Goal: Task Accomplishment & Management: Manage account settings

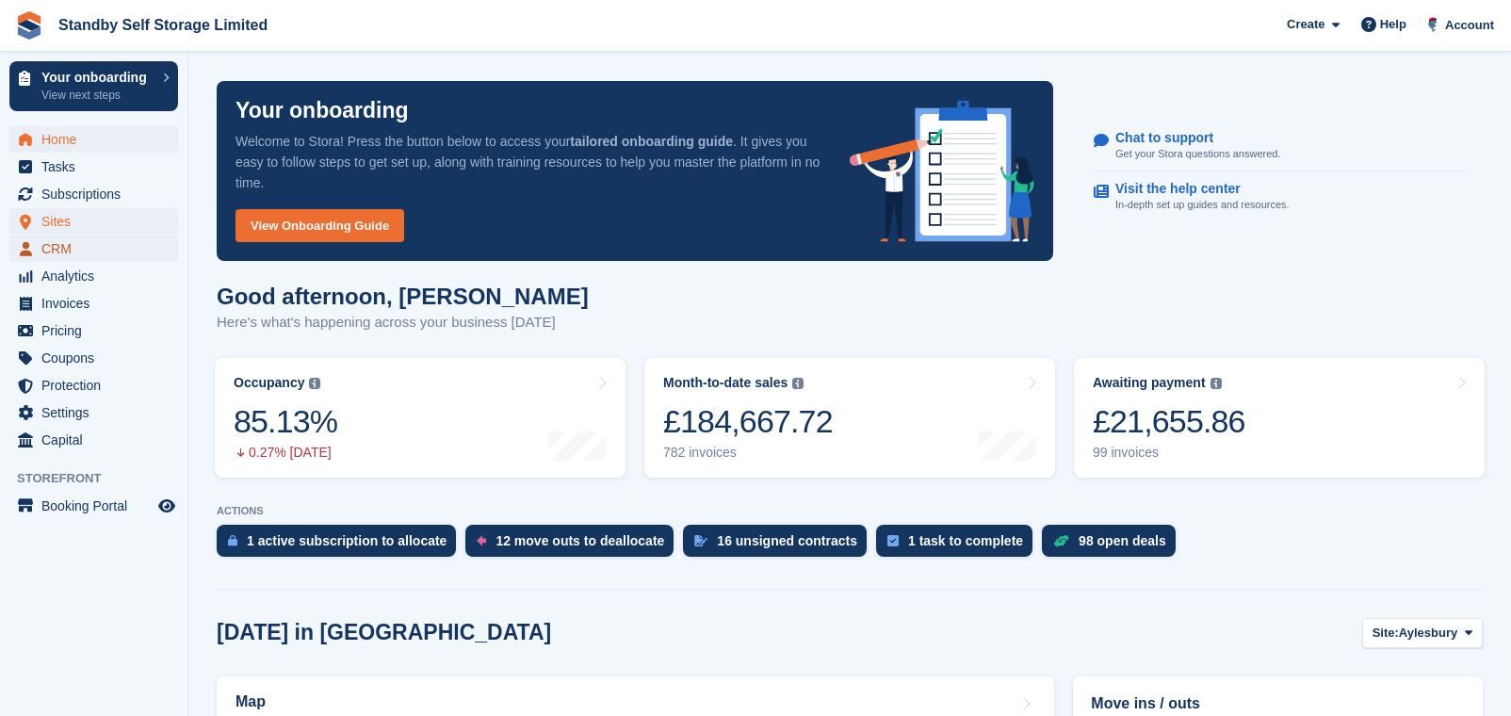
click at [77, 236] on span "CRM" at bounding box center [97, 249] width 113 height 26
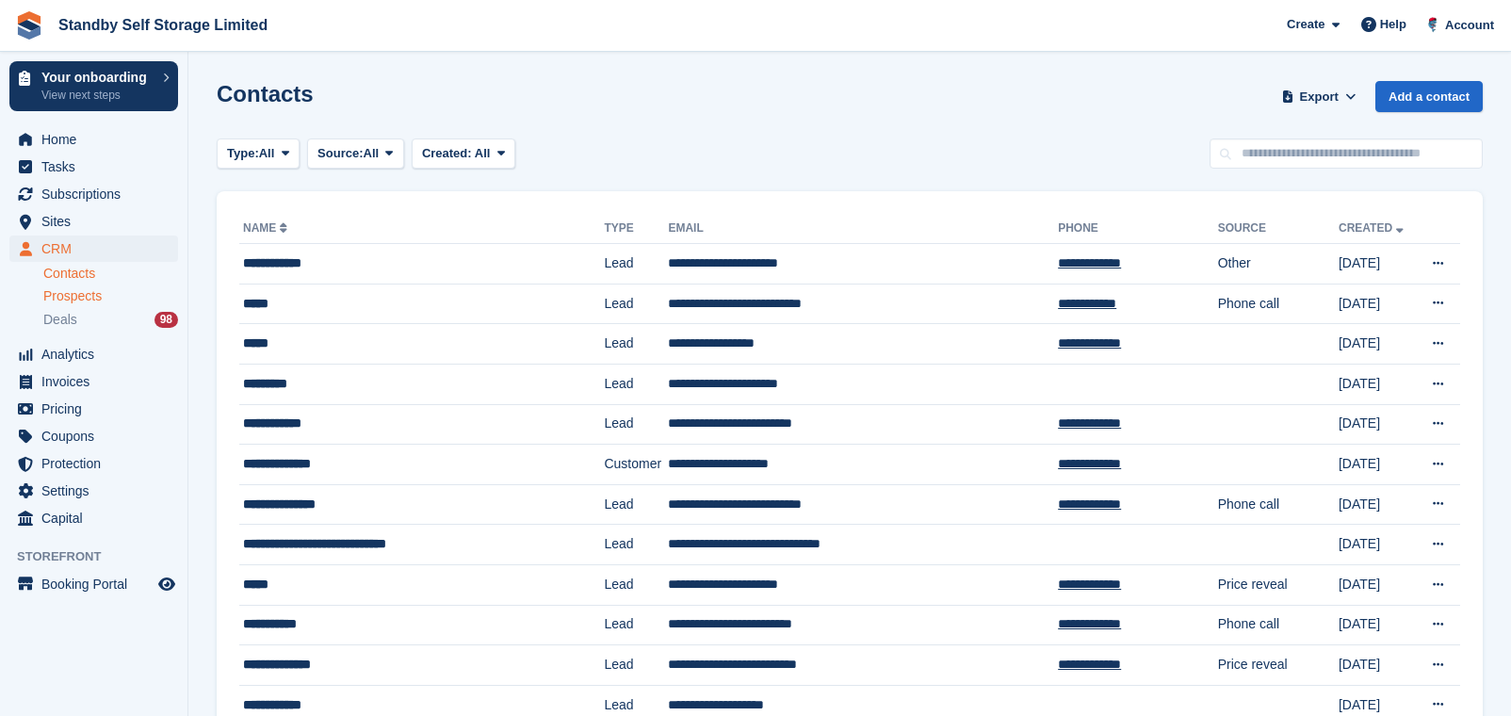
click at [90, 298] on span "Prospects" at bounding box center [72, 296] width 58 height 18
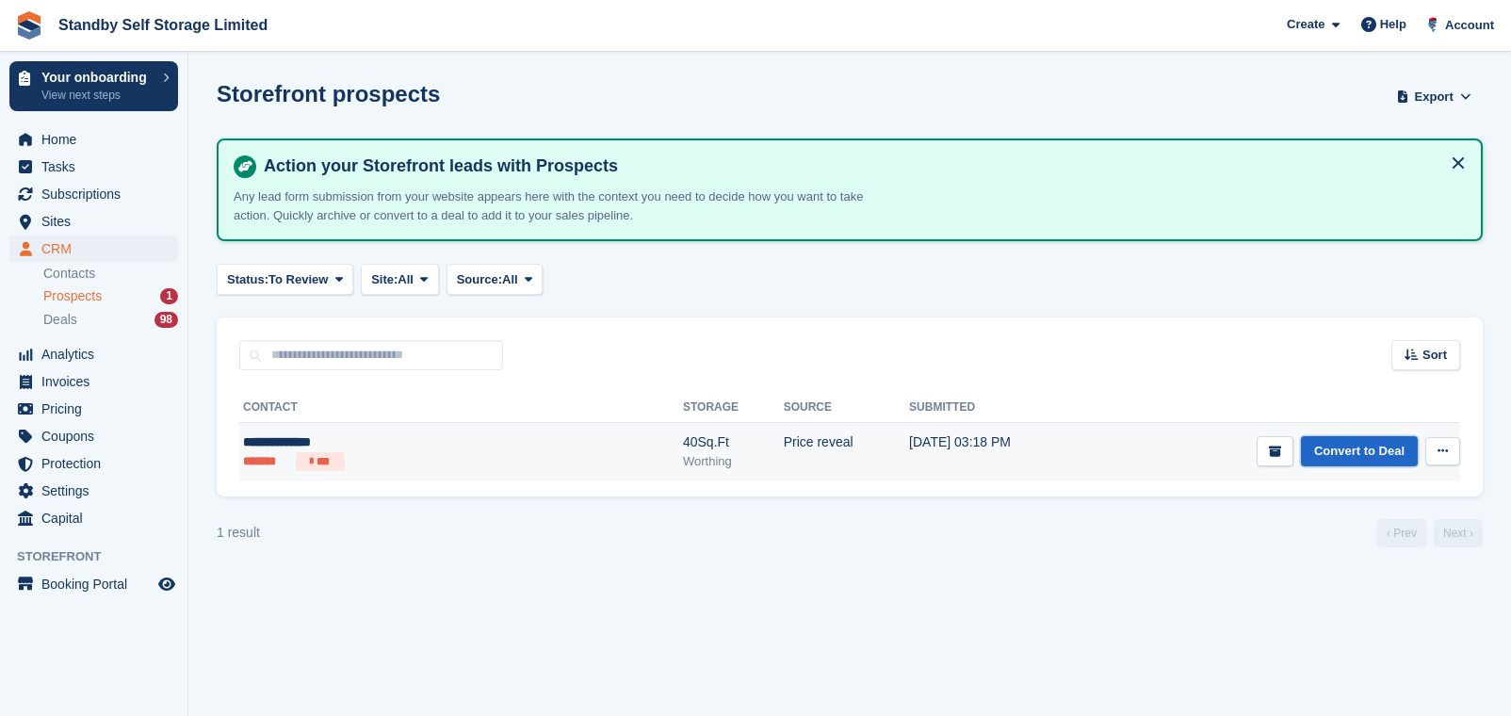
click at [1362, 438] on link "Convert to Deal" at bounding box center [1359, 451] width 117 height 31
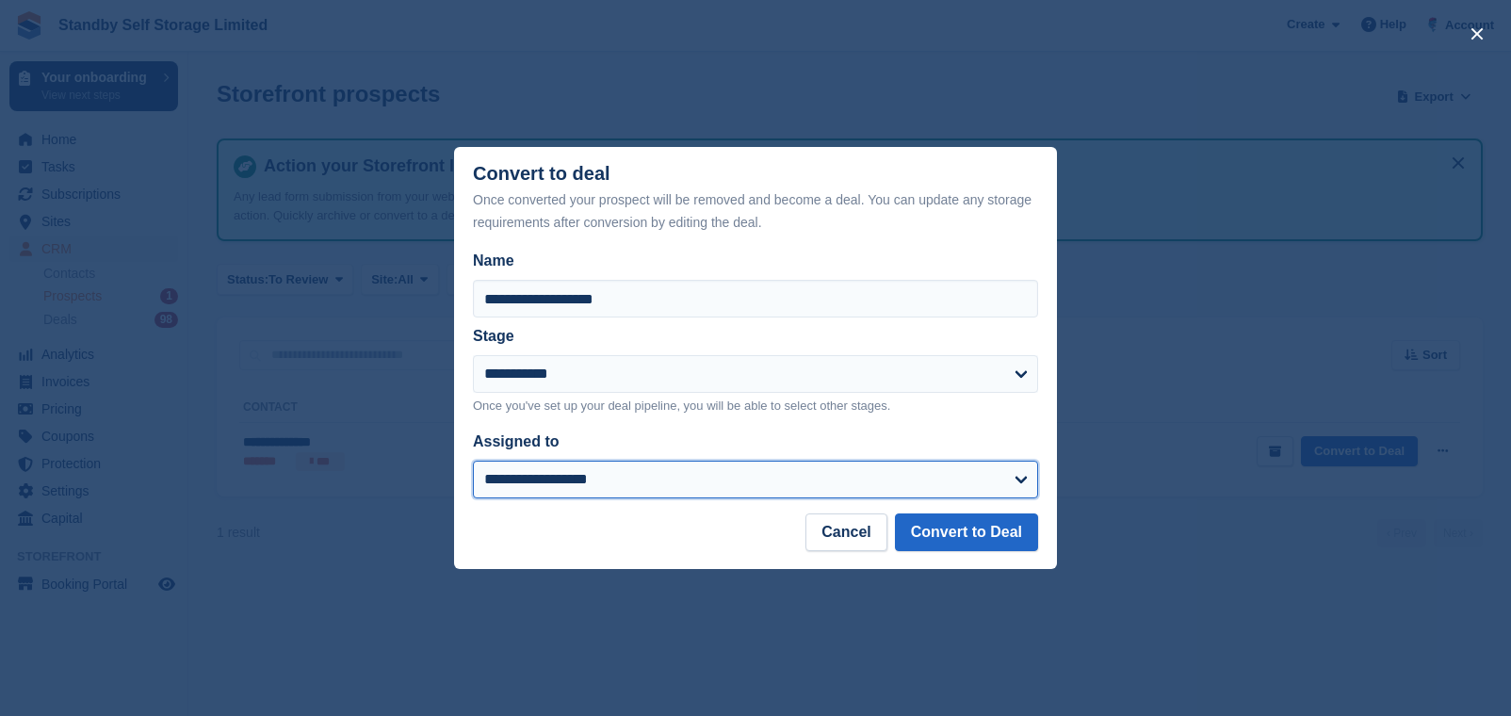
click at [620, 466] on select "**********" at bounding box center [755, 480] width 565 height 38
select select "****"
click at [473, 462] on select "**********" at bounding box center [755, 480] width 565 height 38
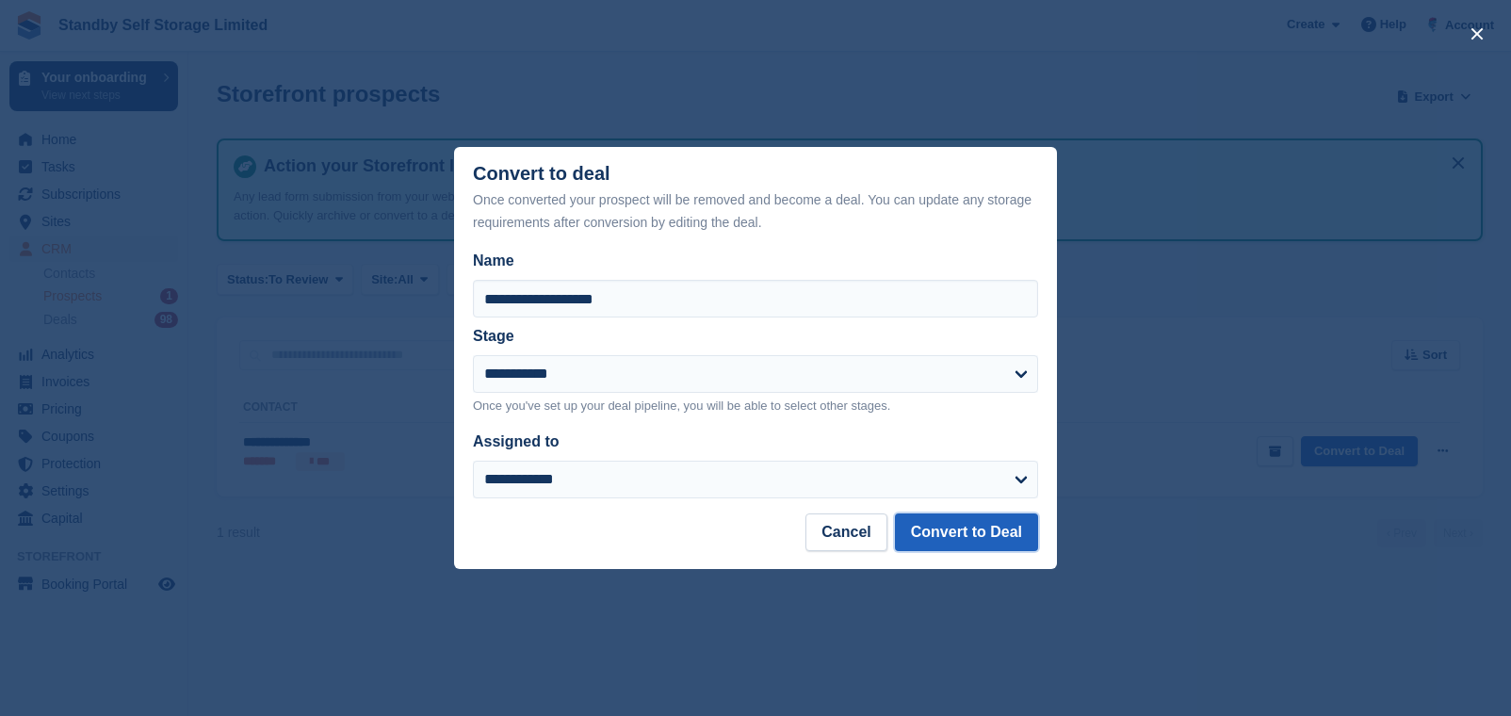
click at [1002, 523] on button "Convert to Deal" at bounding box center [966, 533] width 143 height 38
click at [1000, 523] on body "Standby Self Storage Limited Create Subscription Invoice Contact Deal Discount …" at bounding box center [755, 358] width 1511 height 716
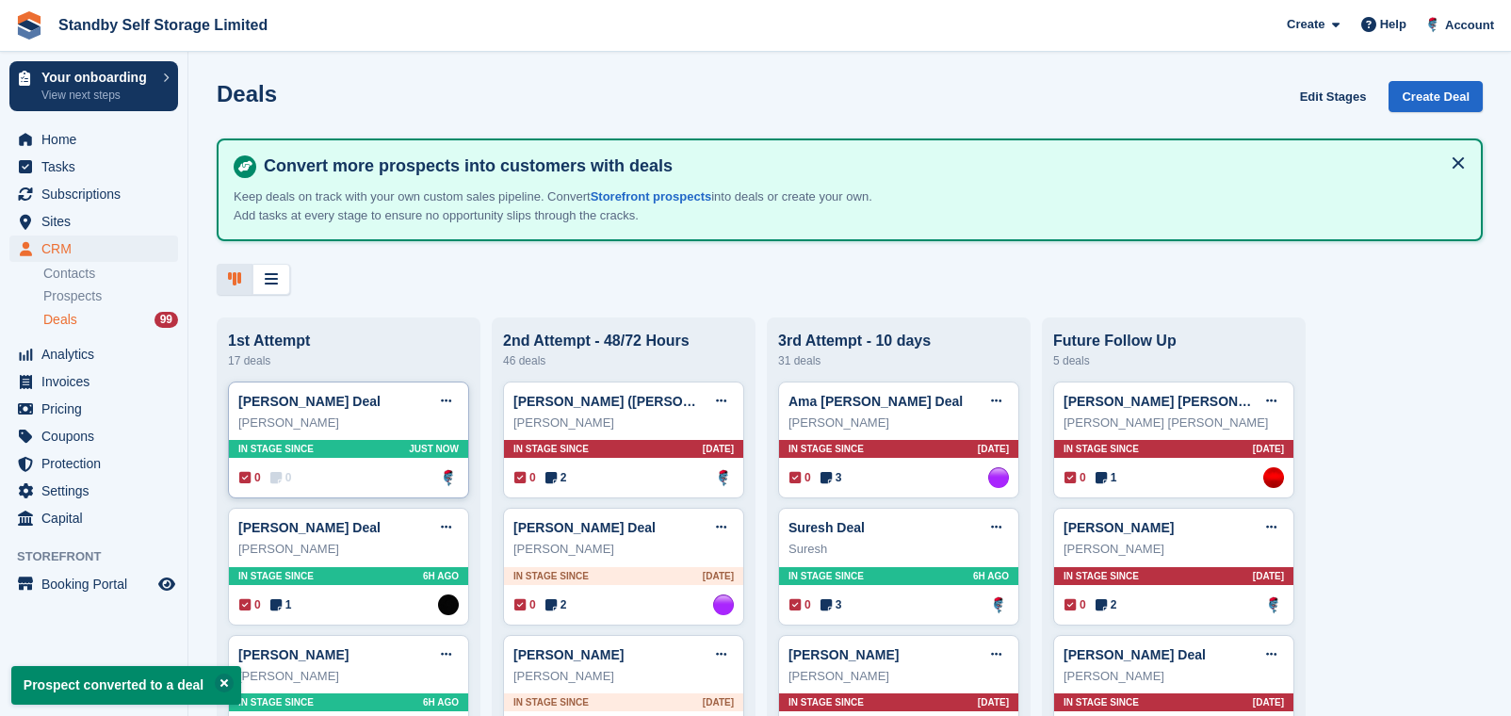
click at [402, 488] on div "0 0 Assigned to Glenn Fisher" at bounding box center [349, 477] width 220 height 21
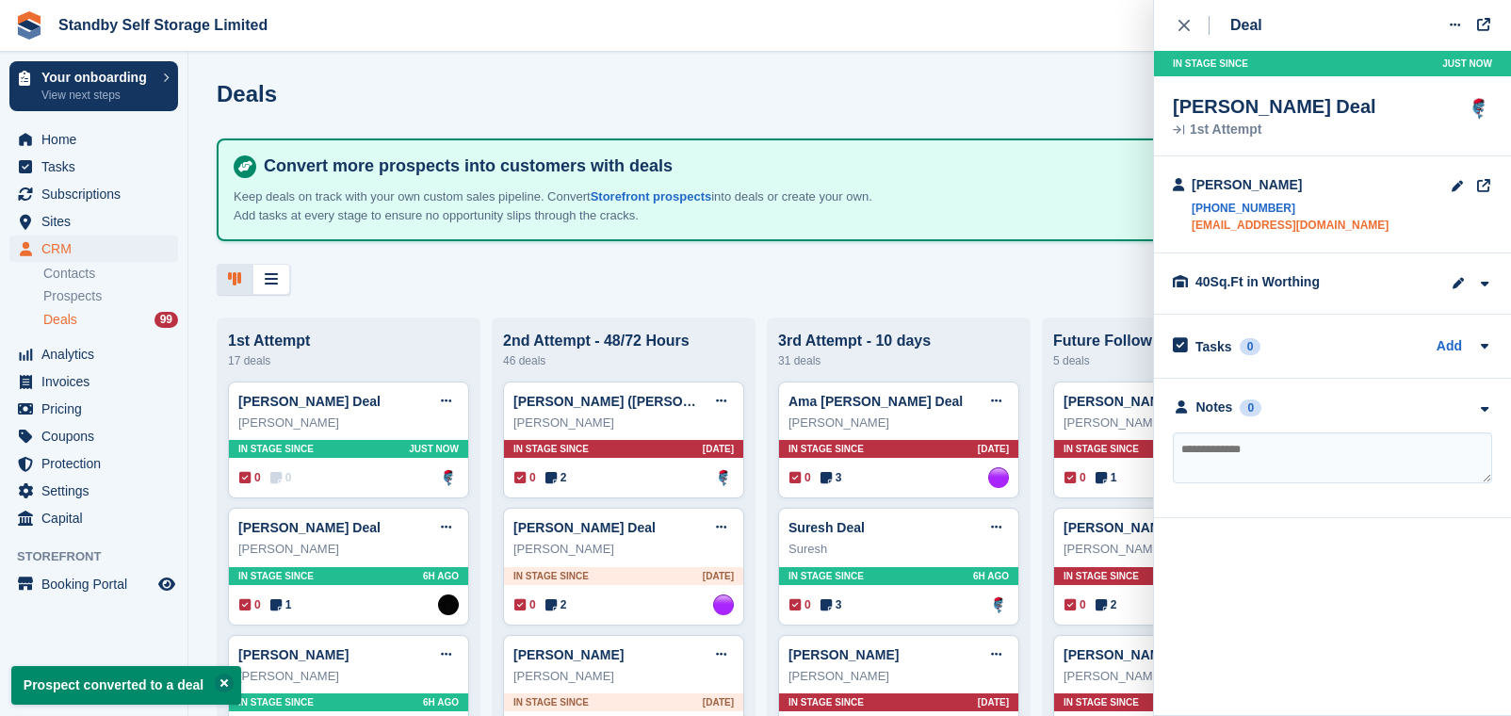
click at [1286, 232] on link "fionas10@hotmail.co.uk" at bounding box center [1290, 225] width 197 height 17
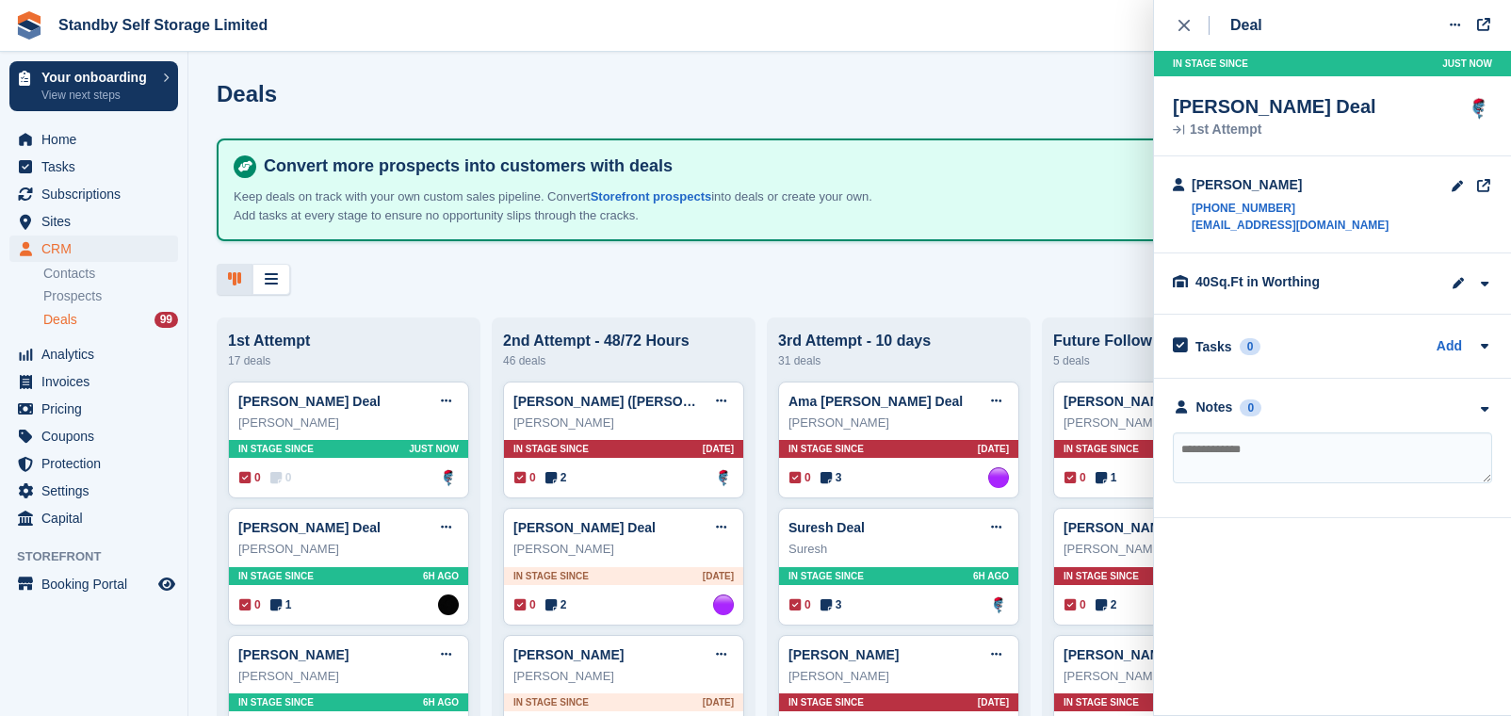
click at [1235, 469] on textarea at bounding box center [1332, 457] width 319 height 51
type textarea "**********"
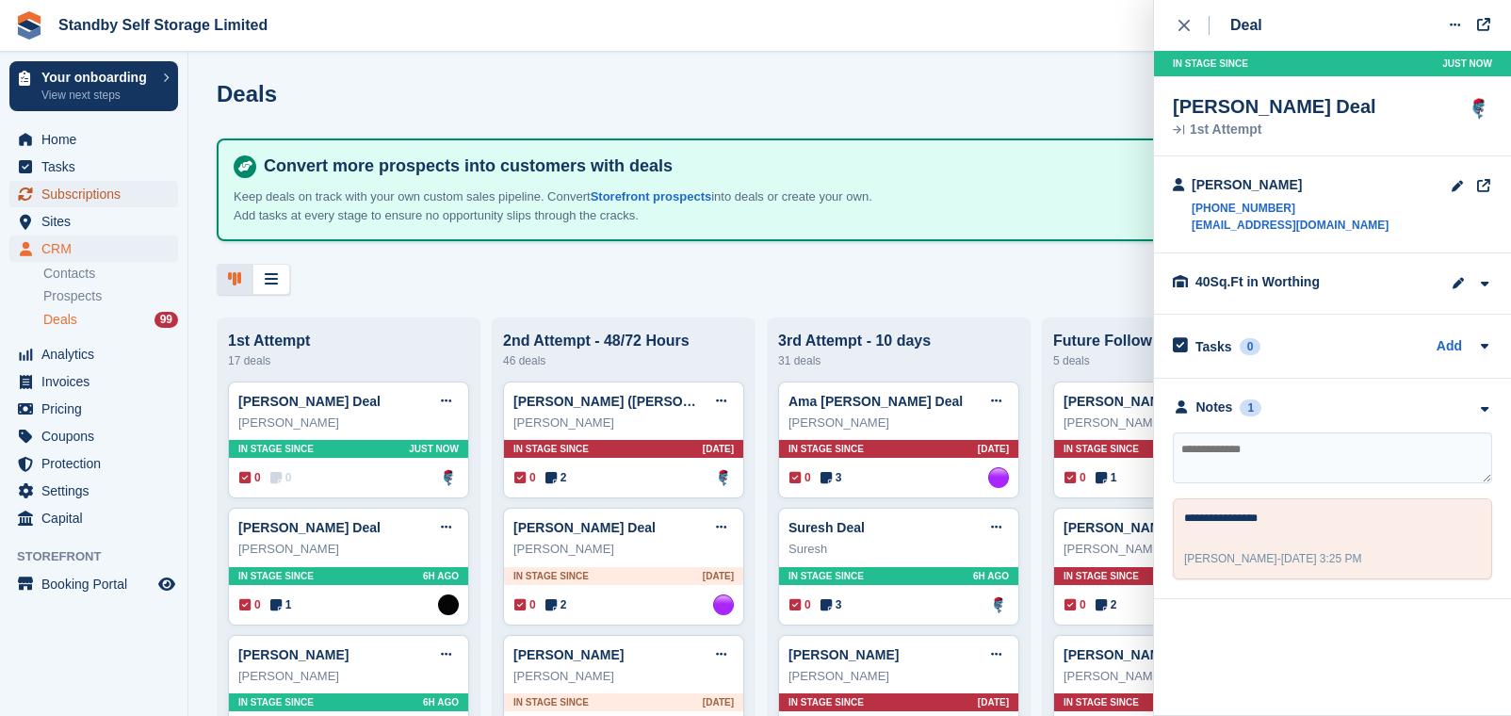
click at [90, 191] on span "Subscriptions" at bounding box center [97, 194] width 113 height 26
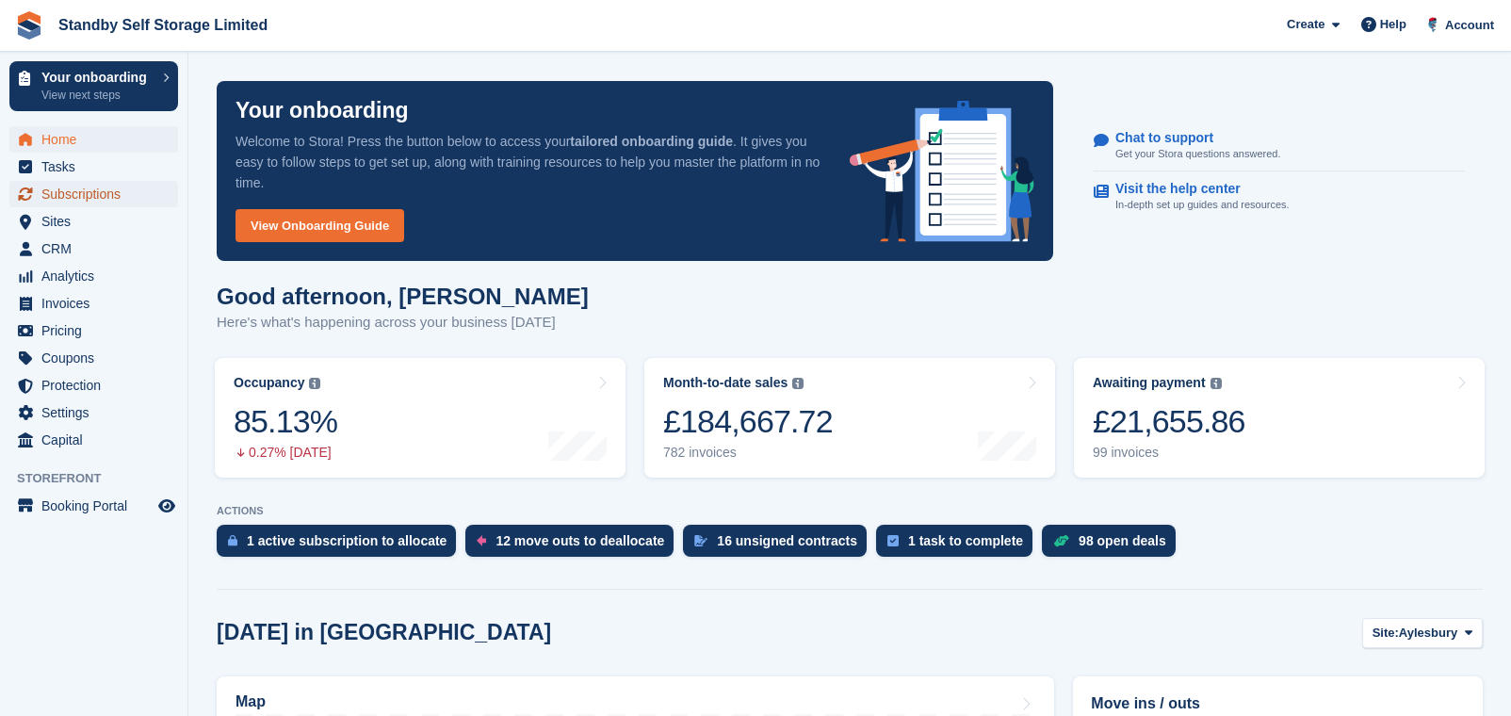
click at [93, 203] on span "Subscriptions" at bounding box center [97, 194] width 113 height 26
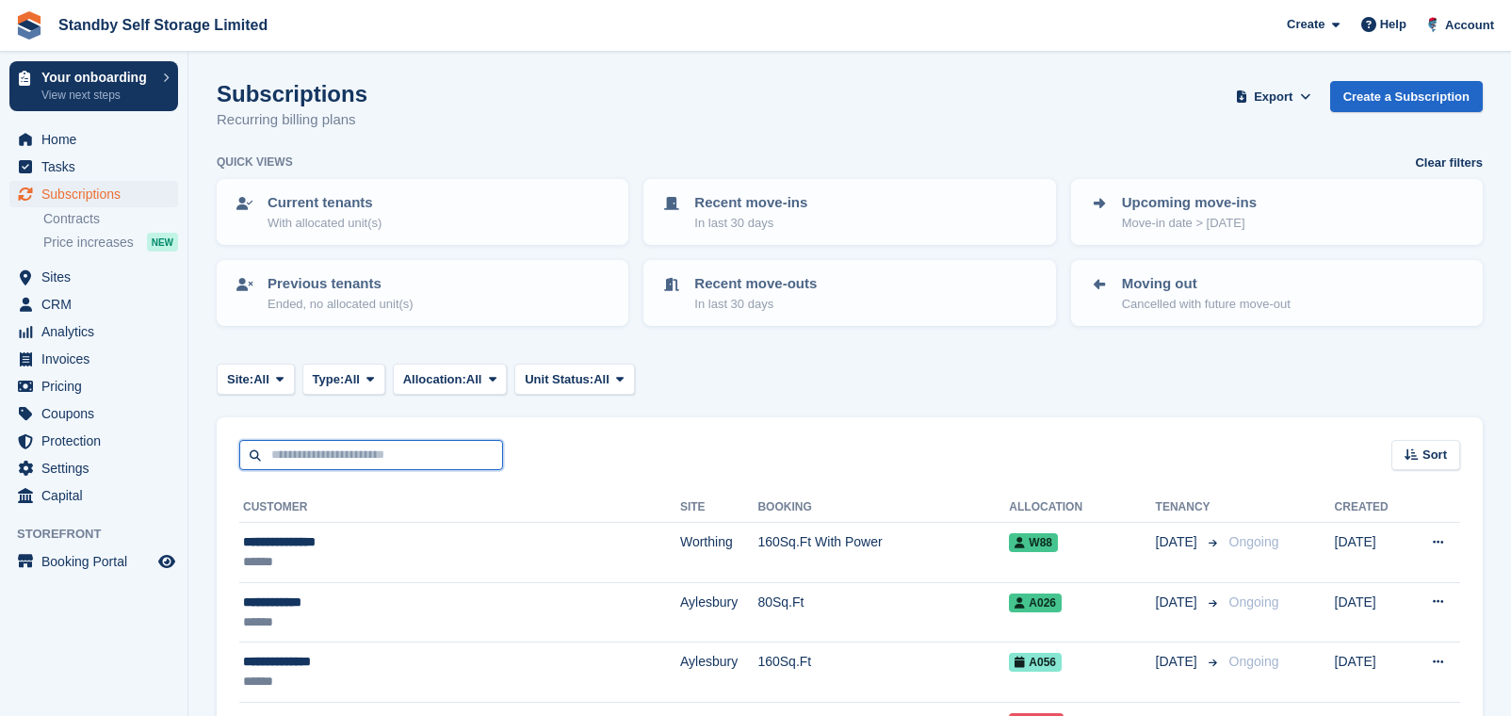
click at [321, 457] on input "text" at bounding box center [371, 455] width 264 height 31
type input "*******"
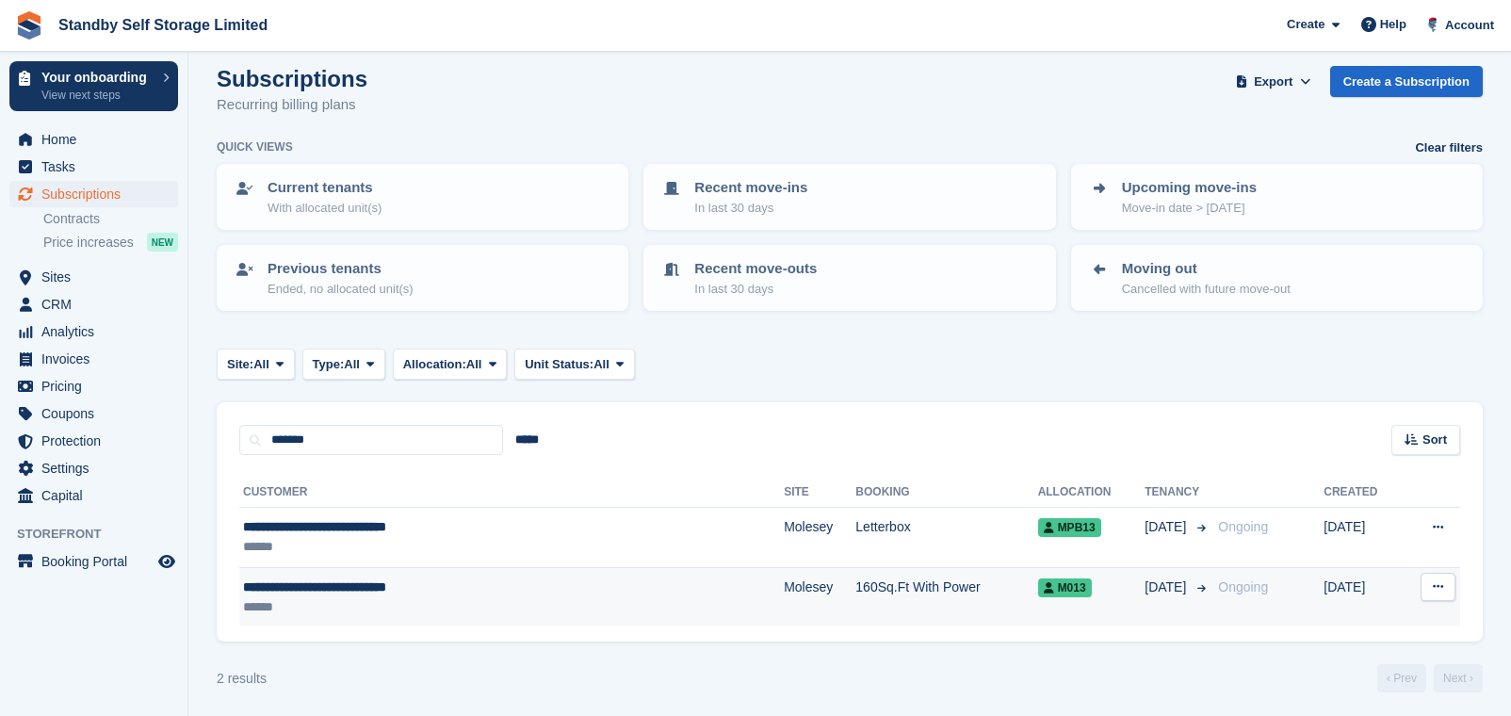
scroll to position [20, 0]
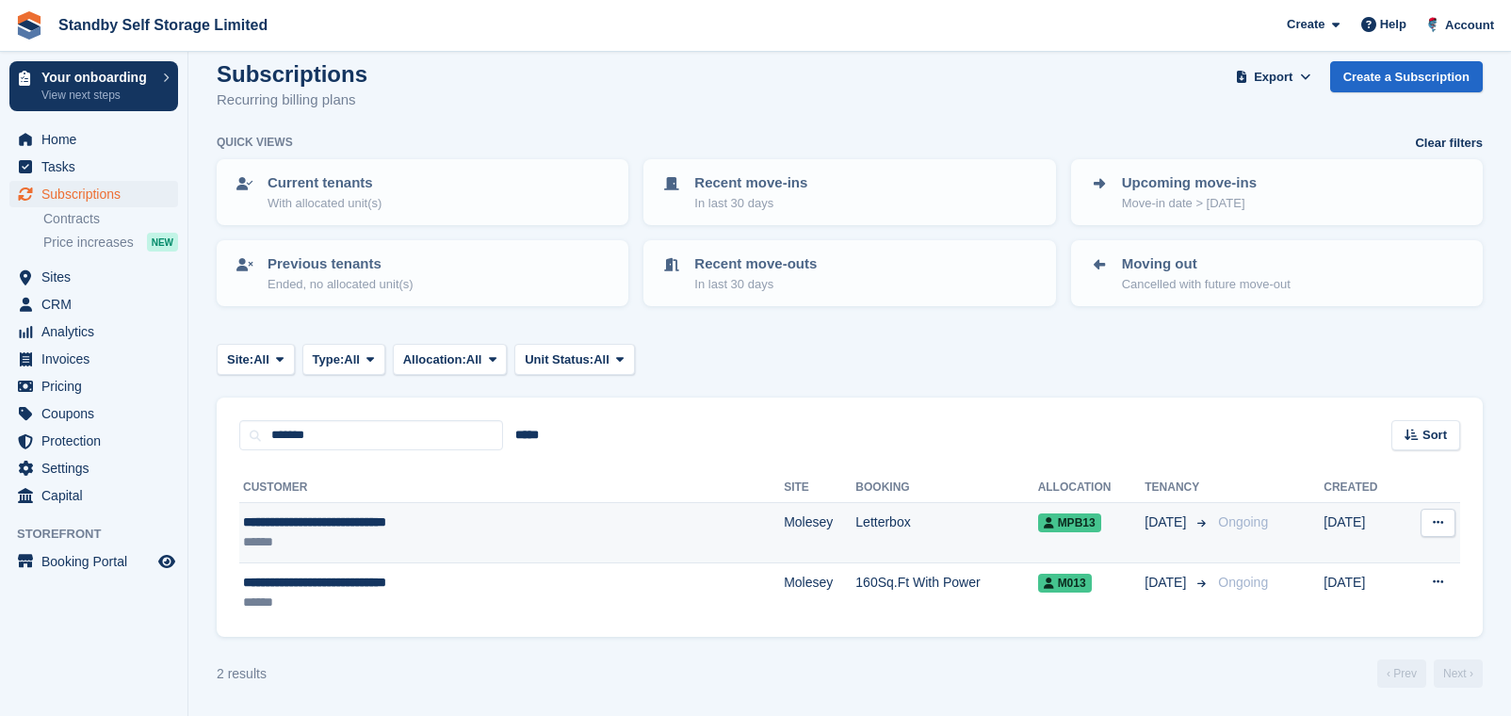
click at [856, 519] on td "Letterbox" at bounding box center [947, 533] width 182 height 60
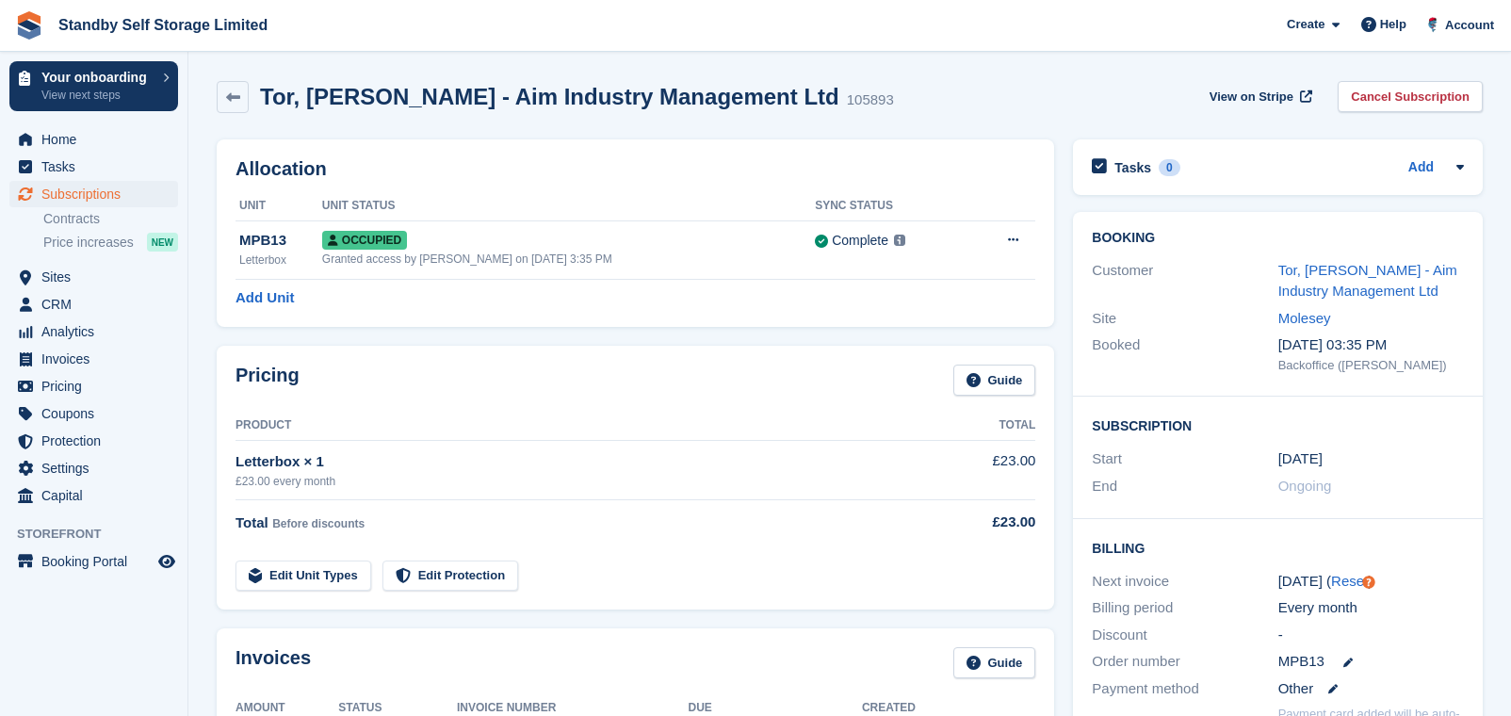
drag, startPoint x: 244, startPoint y: 98, endPoint x: 258, endPoint y: 111, distance: 19.3
click at [244, 98] on link at bounding box center [233, 97] width 32 height 32
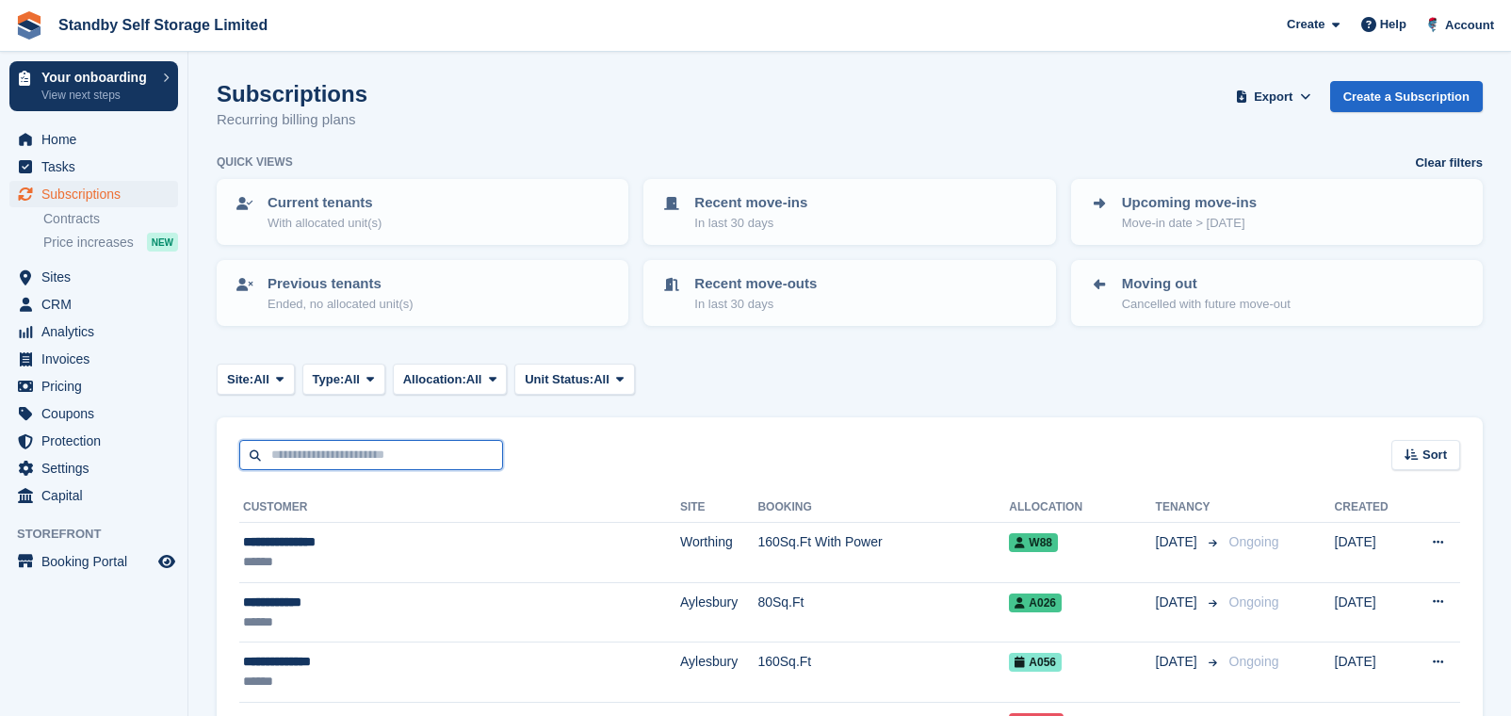
click at [318, 442] on input "text" at bounding box center [371, 455] width 264 height 31
type input "*******"
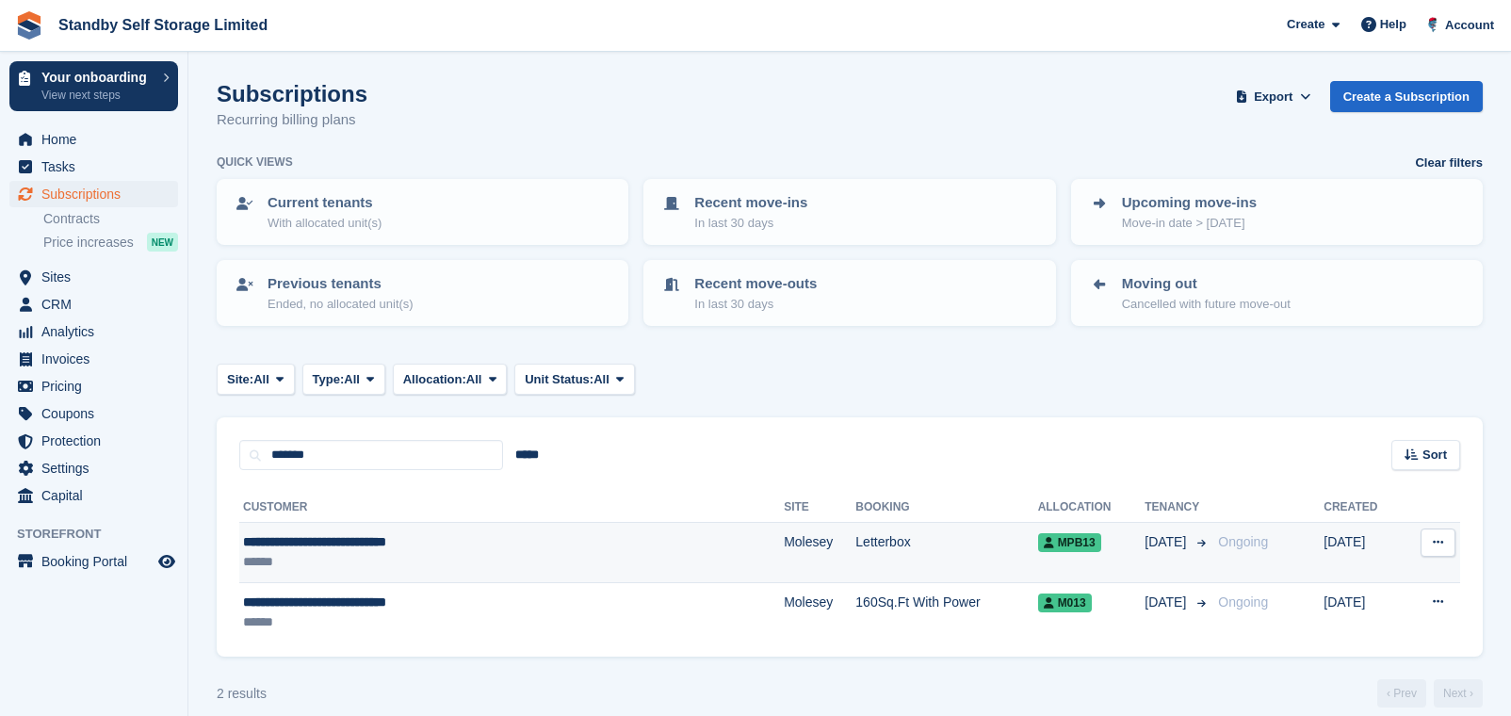
click at [856, 545] on td "Letterbox" at bounding box center [947, 553] width 182 height 60
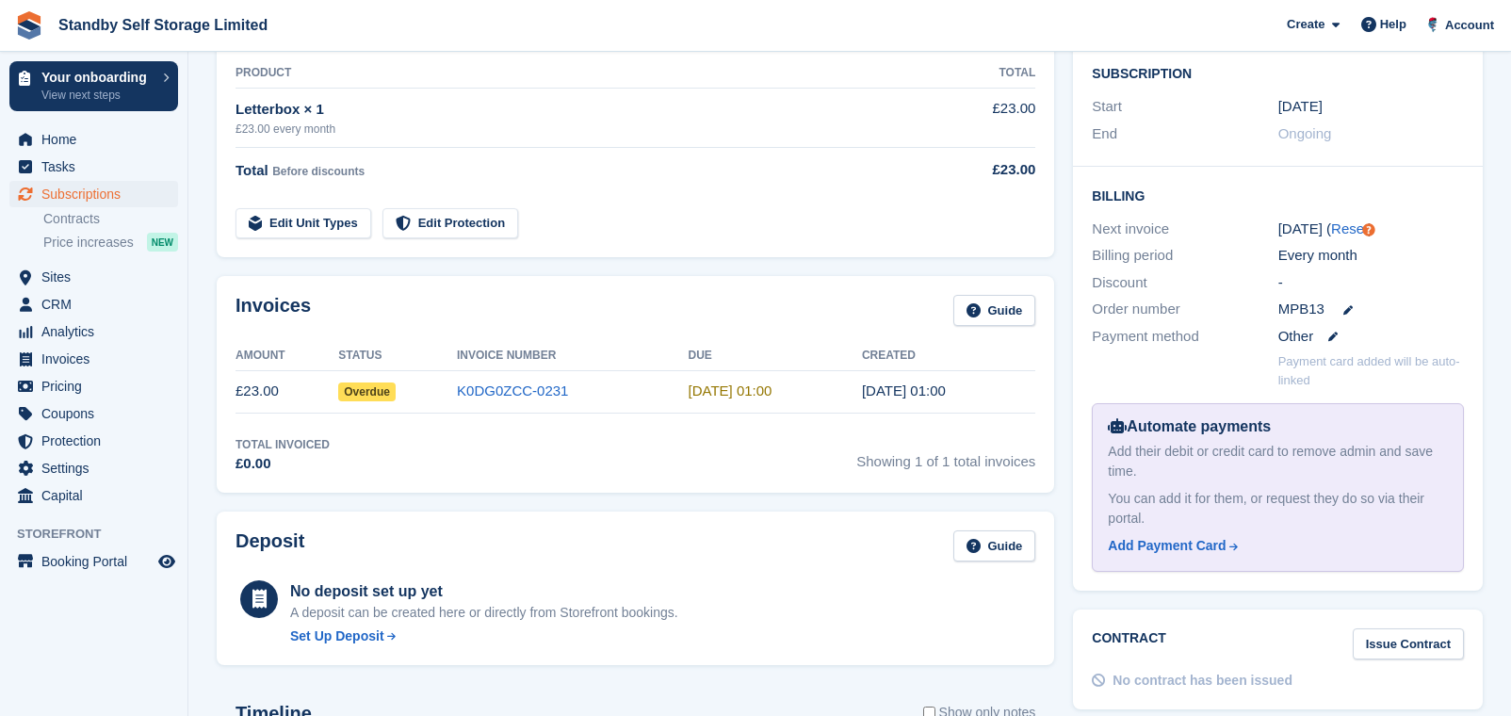
scroll to position [353, 0]
click at [515, 388] on link "K0DG0ZCC-0231" at bounding box center [512, 390] width 111 height 16
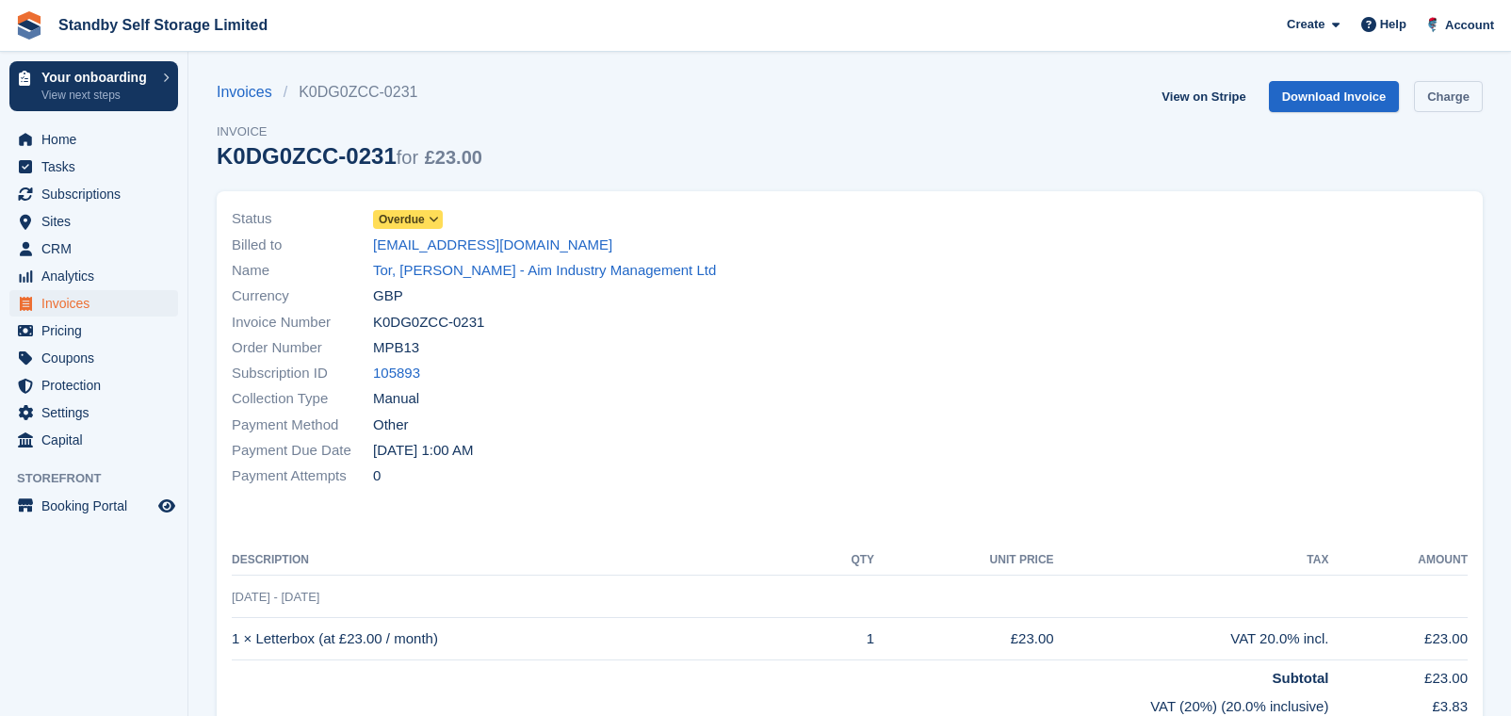
click at [1459, 95] on link "Charge" at bounding box center [1448, 96] width 69 height 31
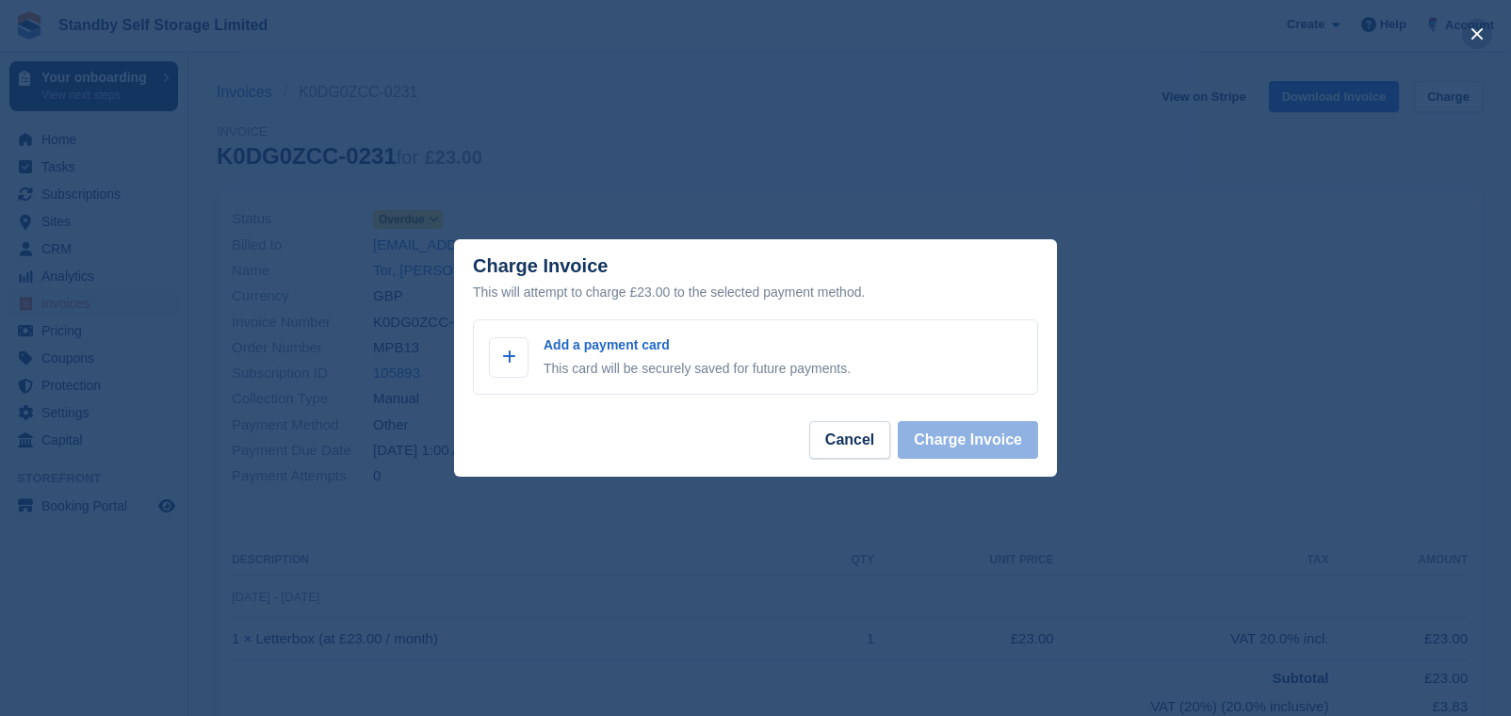
click at [1474, 35] on button "close" at bounding box center [1477, 34] width 30 height 30
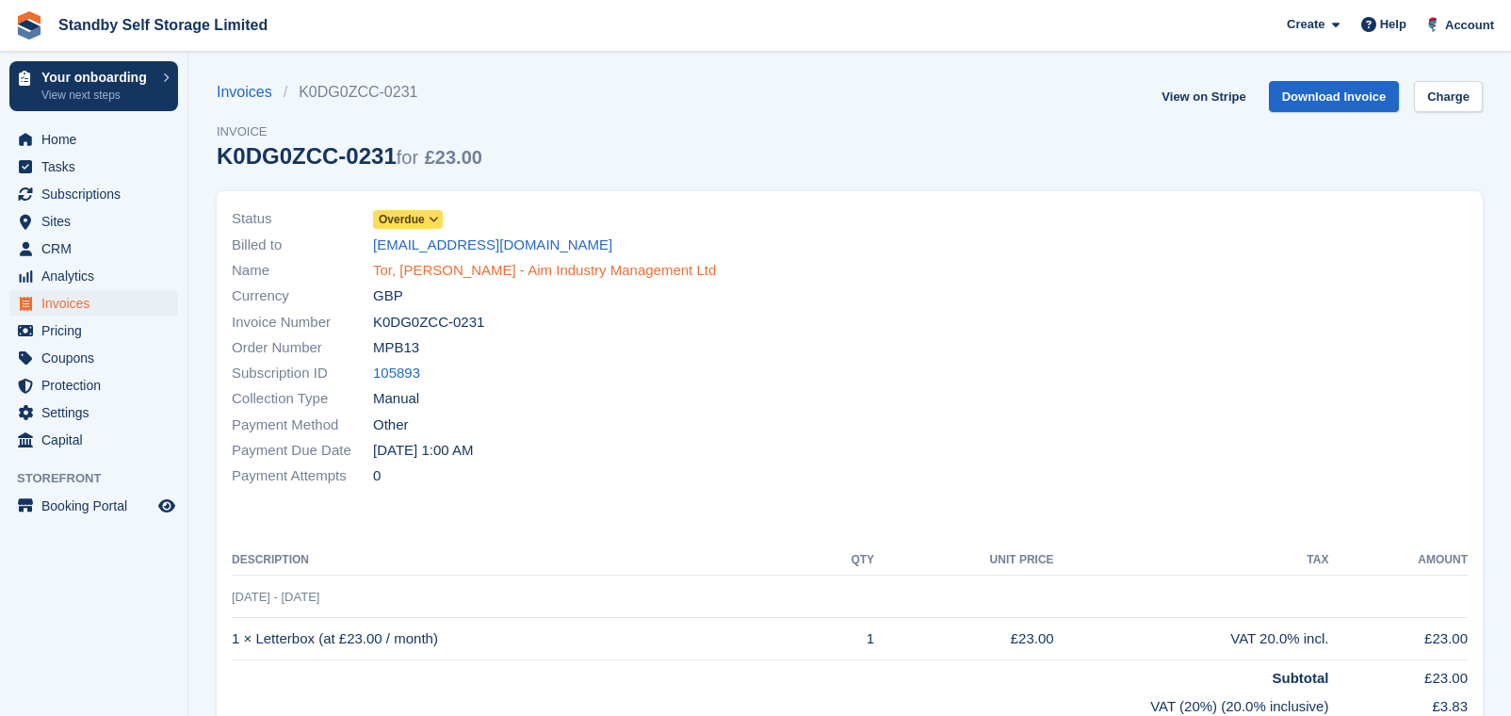
click at [460, 265] on link "Tor, [PERSON_NAME] - Aim Industry Management Ltd" at bounding box center [544, 271] width 343 height 22
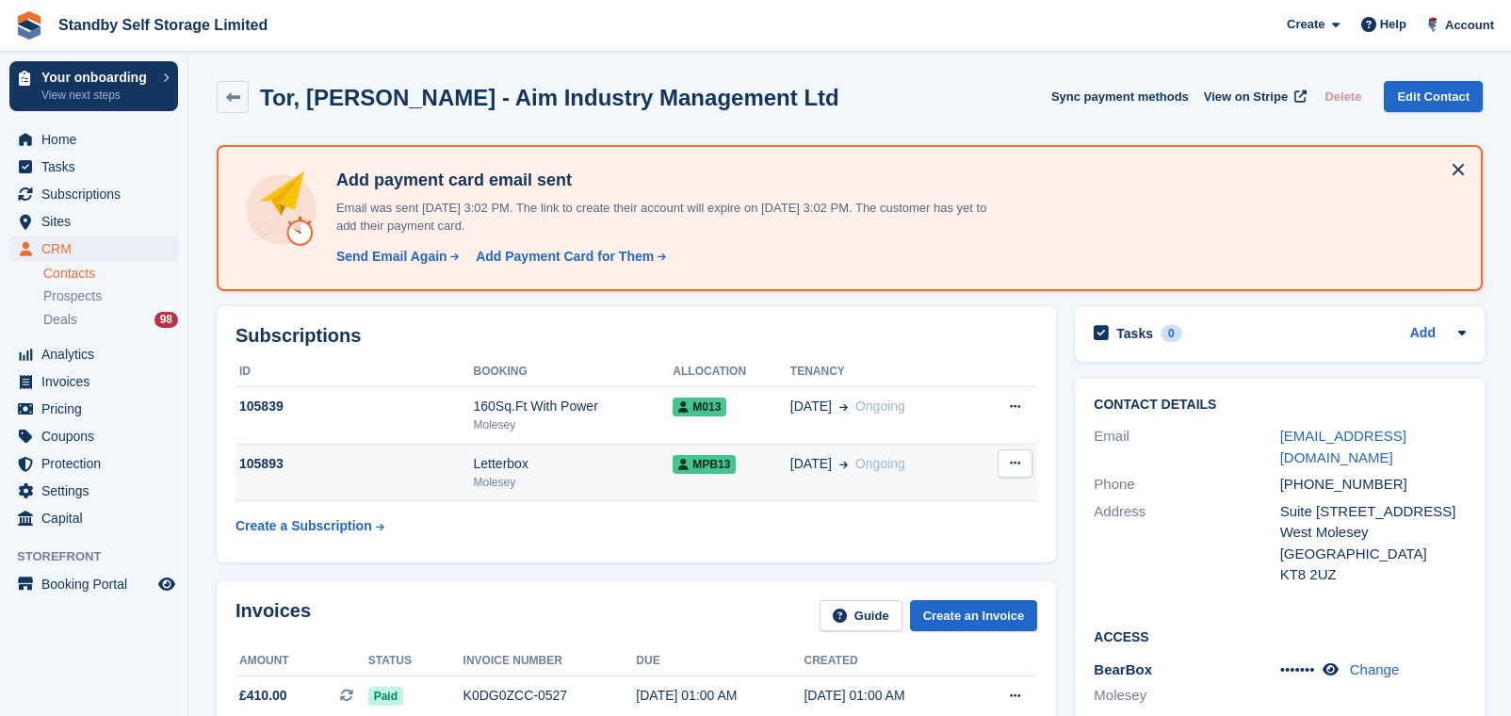
click at [673, 474] on td "MPB13" at bounding box center [732, 472] width 118 height 57
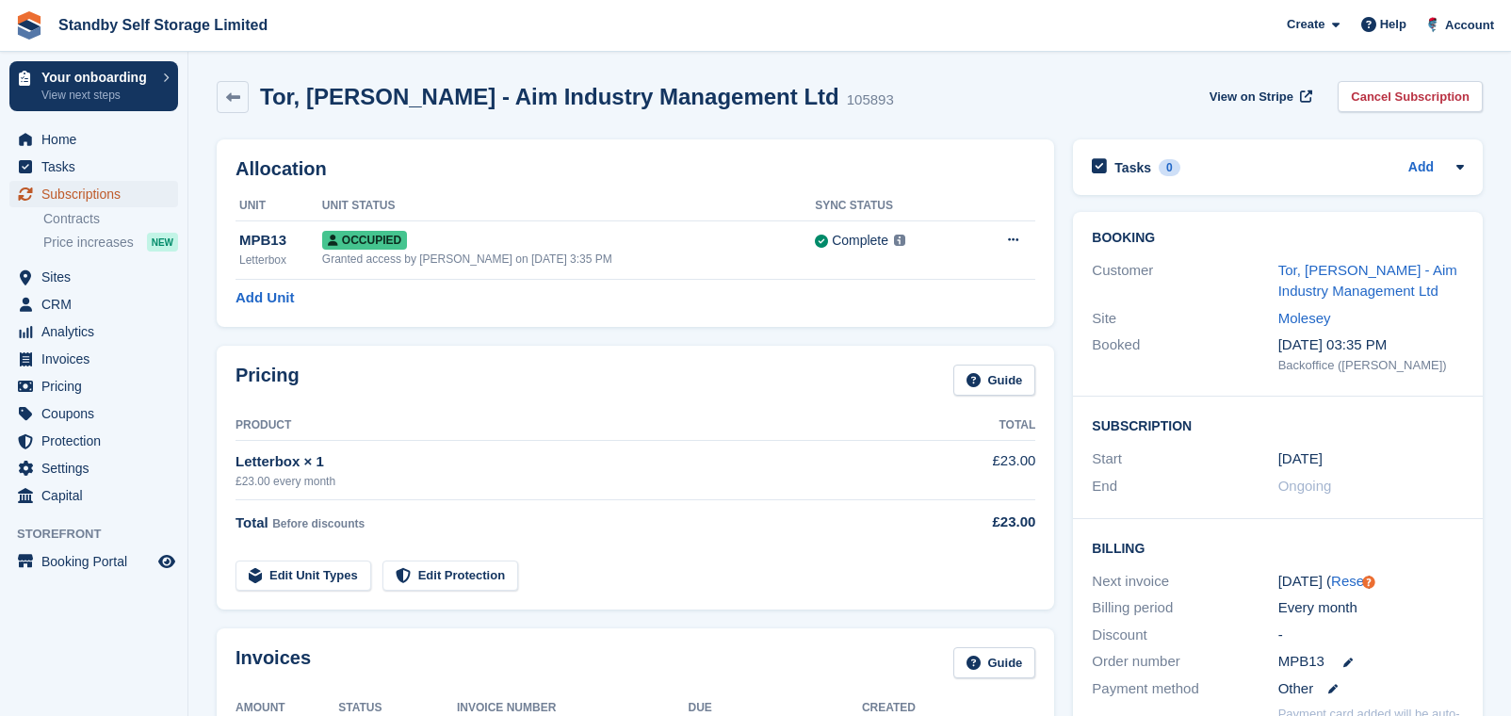
click at [105, 188] on span "Subscriptions" at bounding box center [97, 194] width 113 height 26
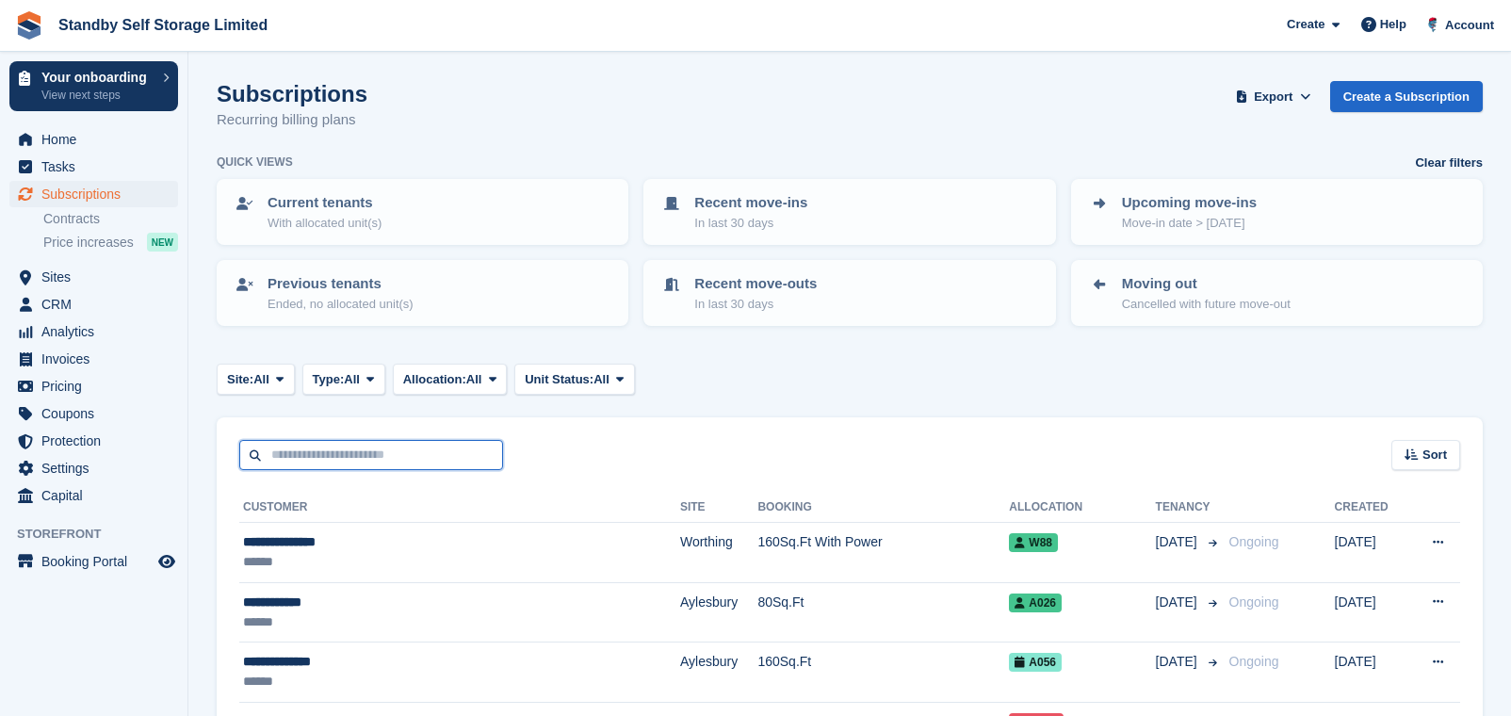
click at [367, 451] on input "text" at bounding box center [371, 455] width 264 height 31
type input "*******"
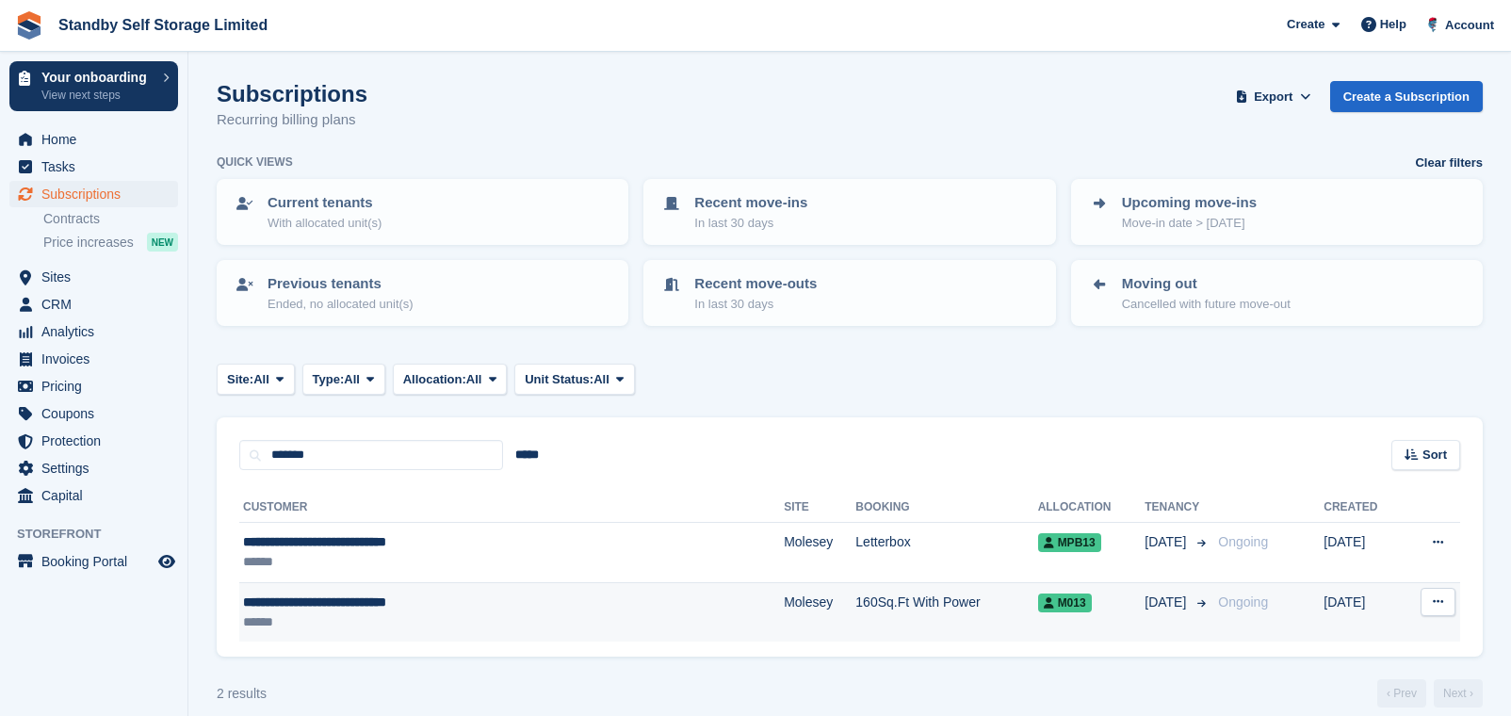
click at [856, 610] on td "160Sq.Ft With Power" at bounding box center [947, 611] width 182 height 59
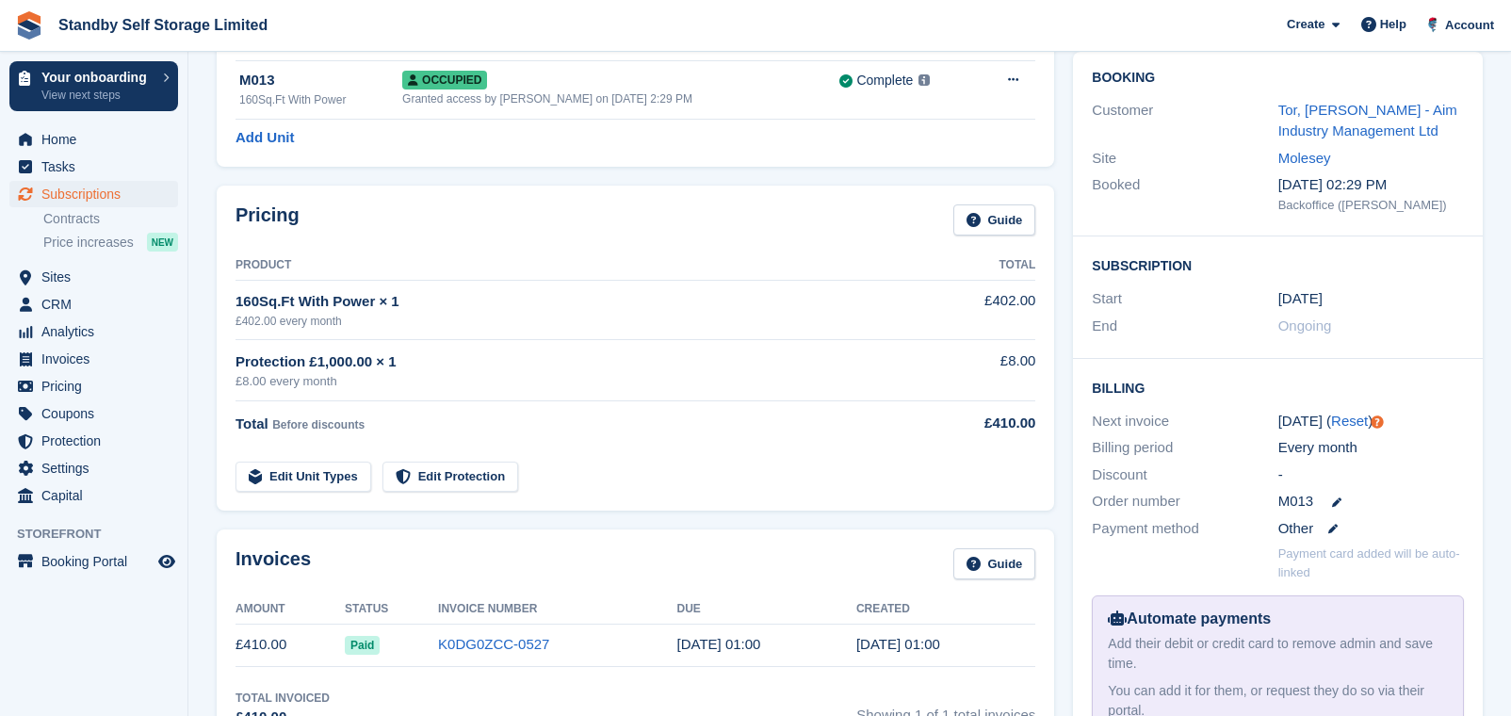
scroll to position [471, 0]
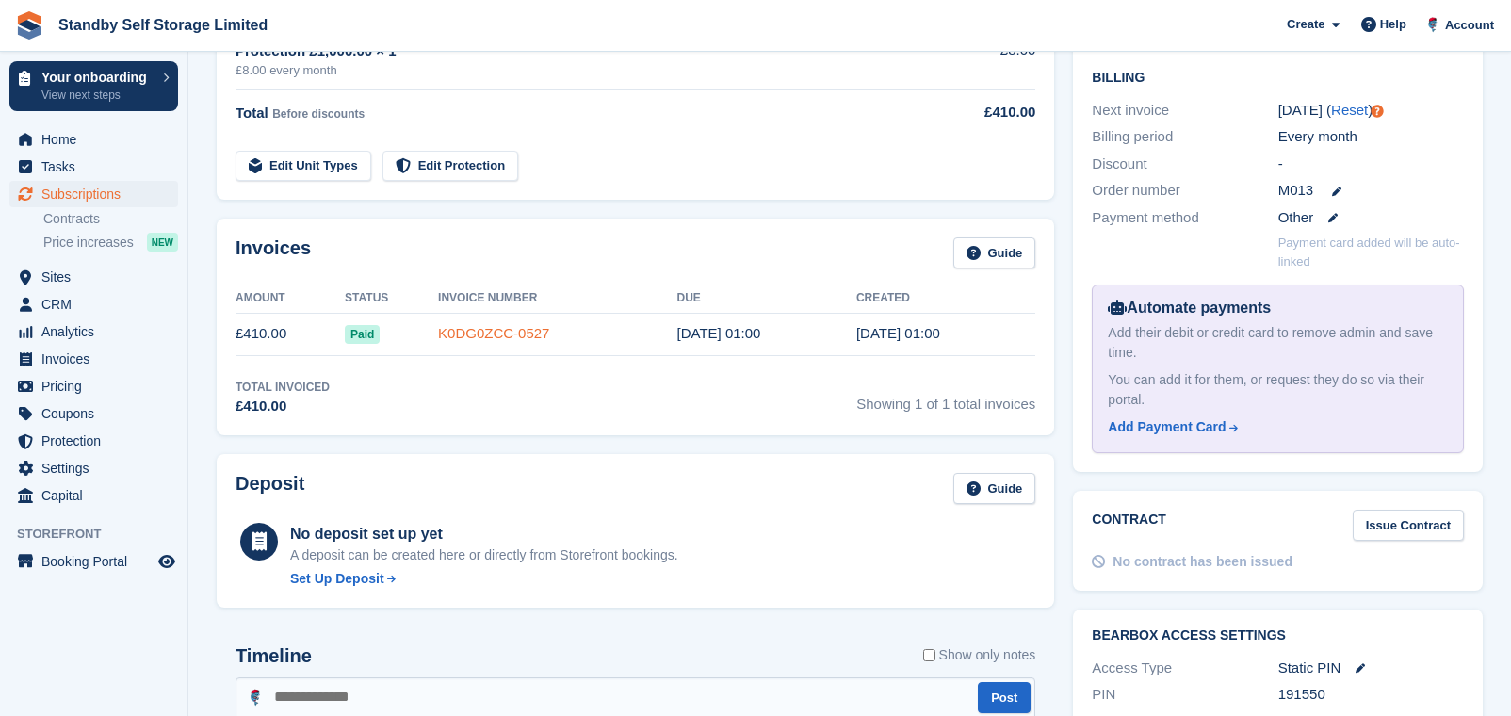
click at [476, 339] on link "K0DG0ZCC-0527" at bounding box center [493, 333] width 111 height 16
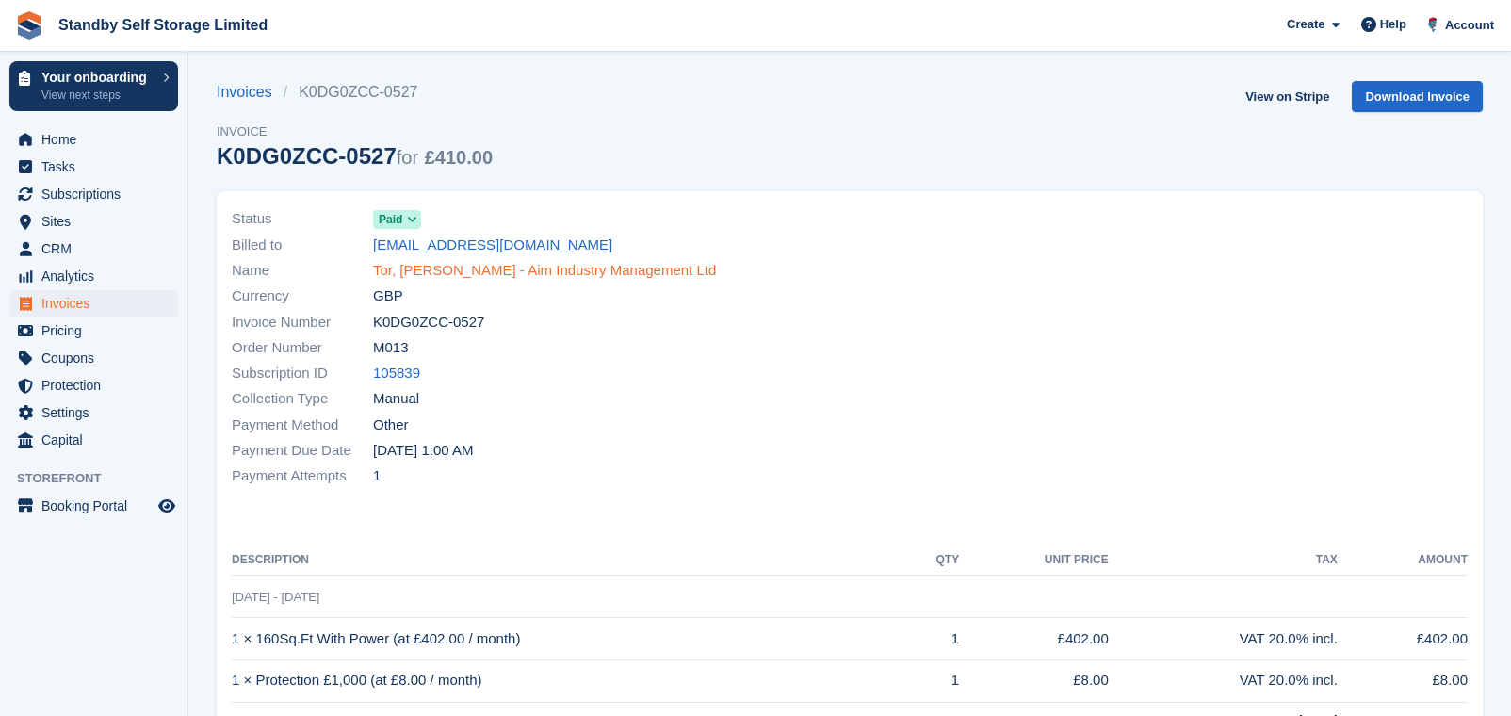
click at [451, 261] on link "Tor, [PERSON_NAME] - Aim Industry Management Ltd" at bounding box center [544, 271] width 343 height 22
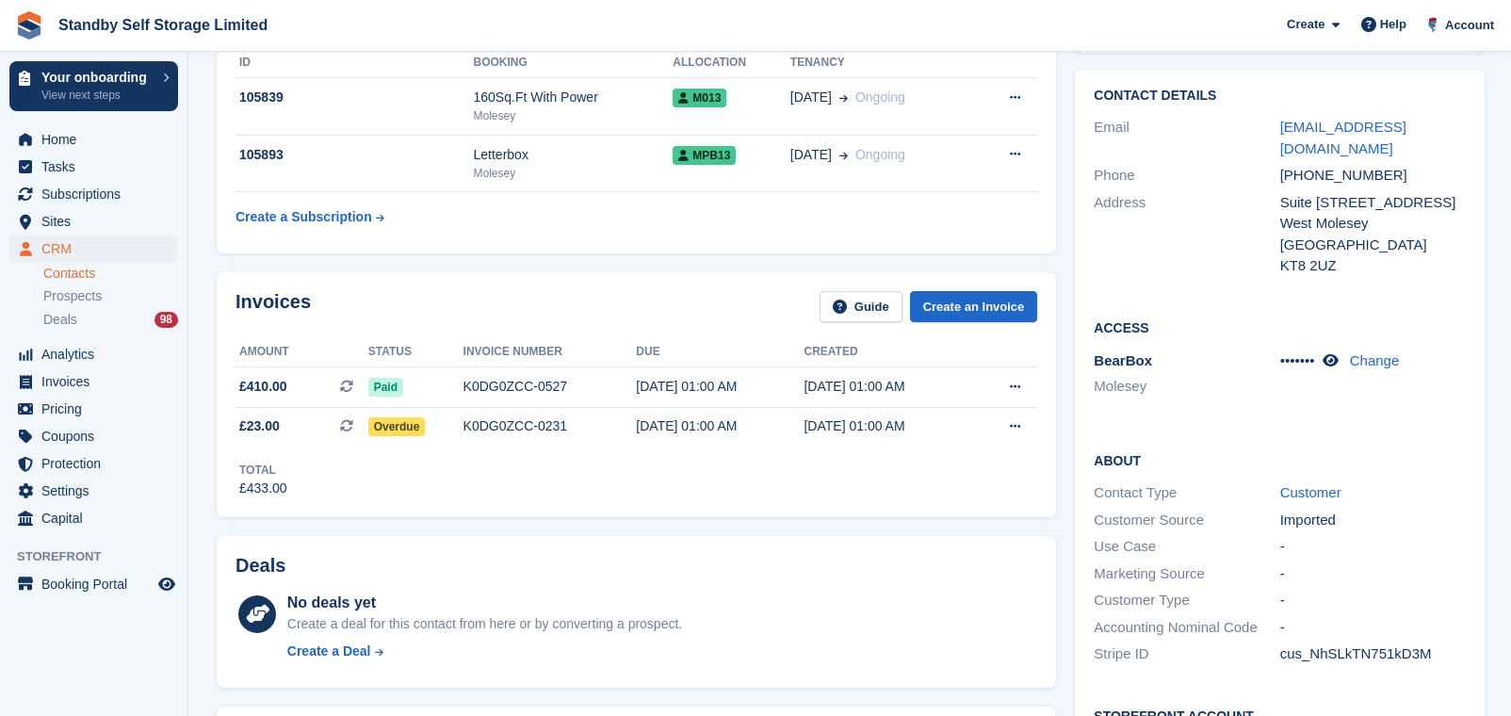
scroll to position [236, 0]
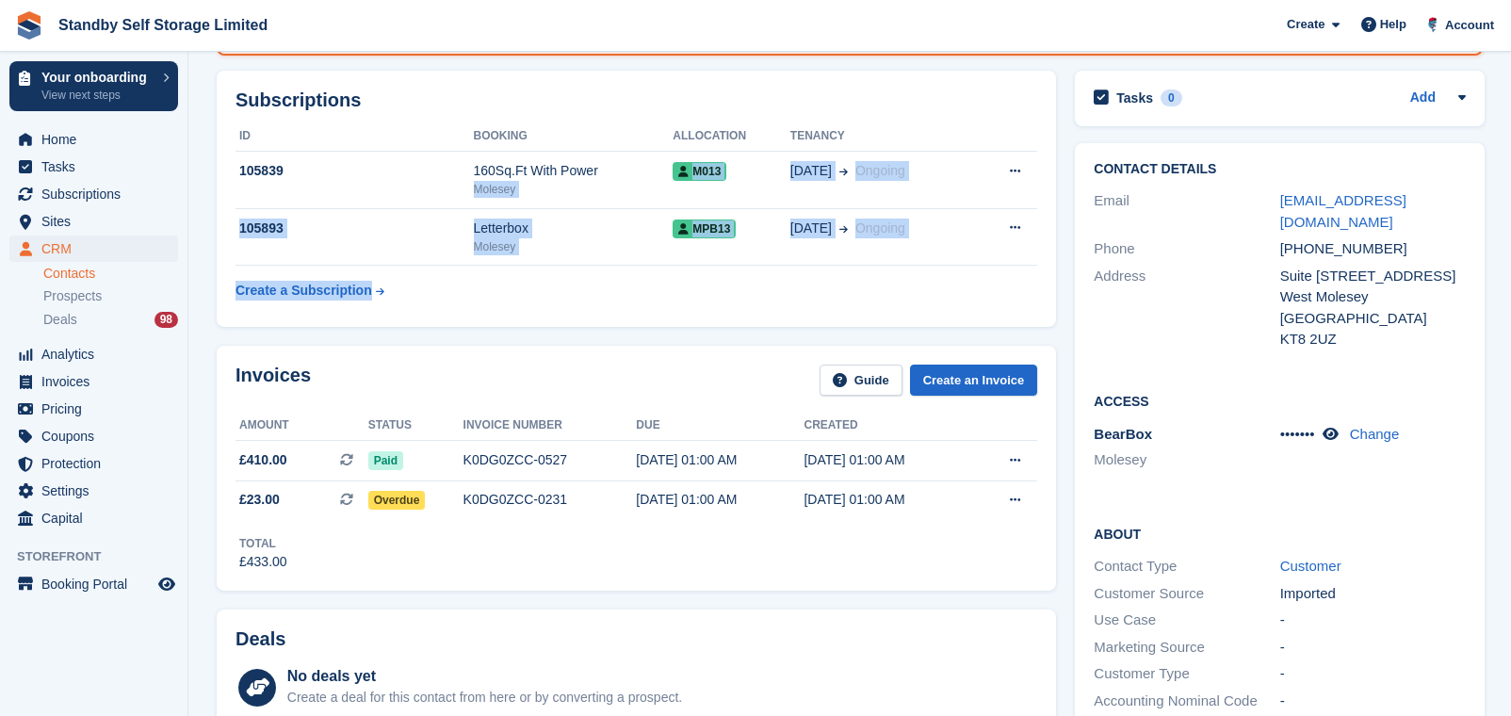
drag, startPoint x: 646, startPoint y: 173, endPoint x: 625, endPoint y: 279, distance: 107.7
click at [625, 279] on table "ID Booking Allocation Tenancy 105839 160Sq.Ft With Power Molesey M013 15 Sep On…" at bounding box center [637, 215] width 802 height 187
click at [613, 235] on div "Letterbox" at bounding box center [574, 229] width 200 height 20
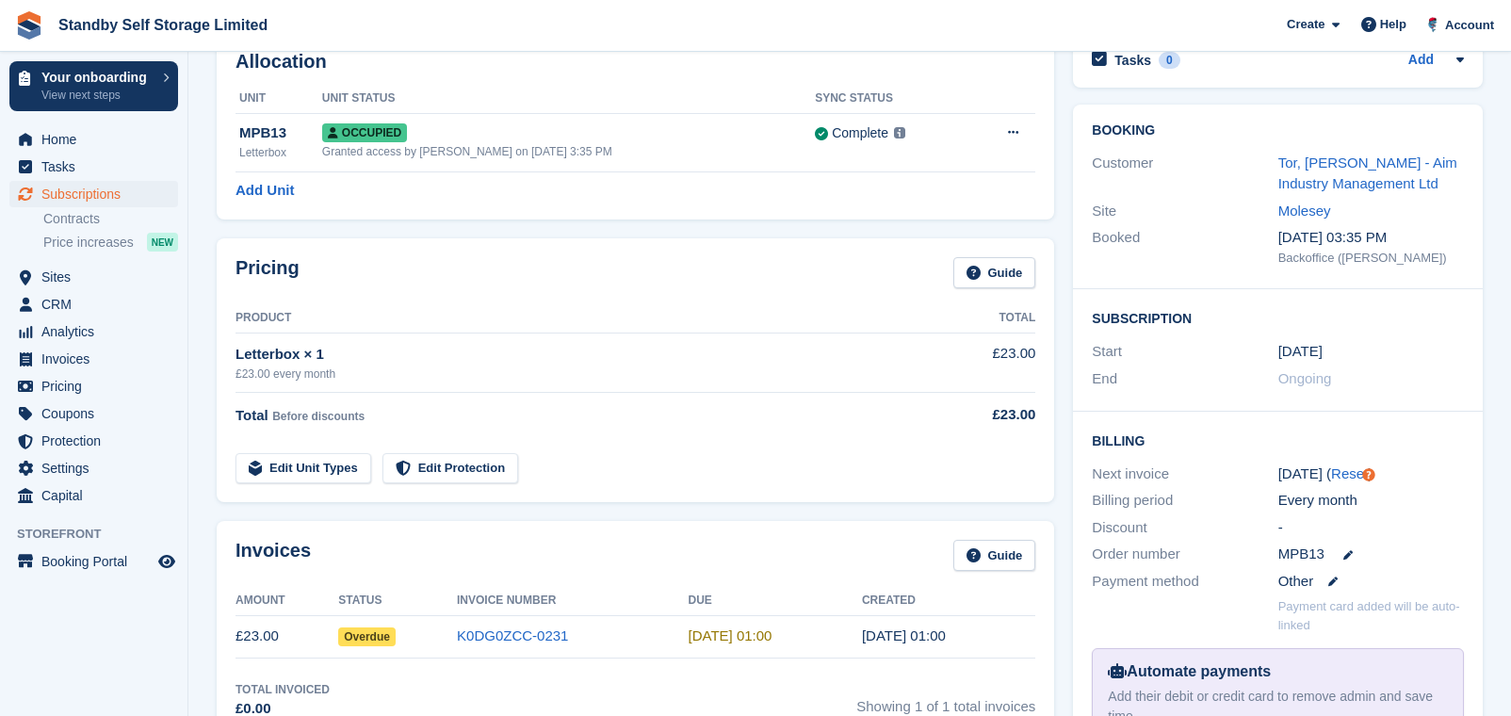
scroll to position [236, 0]
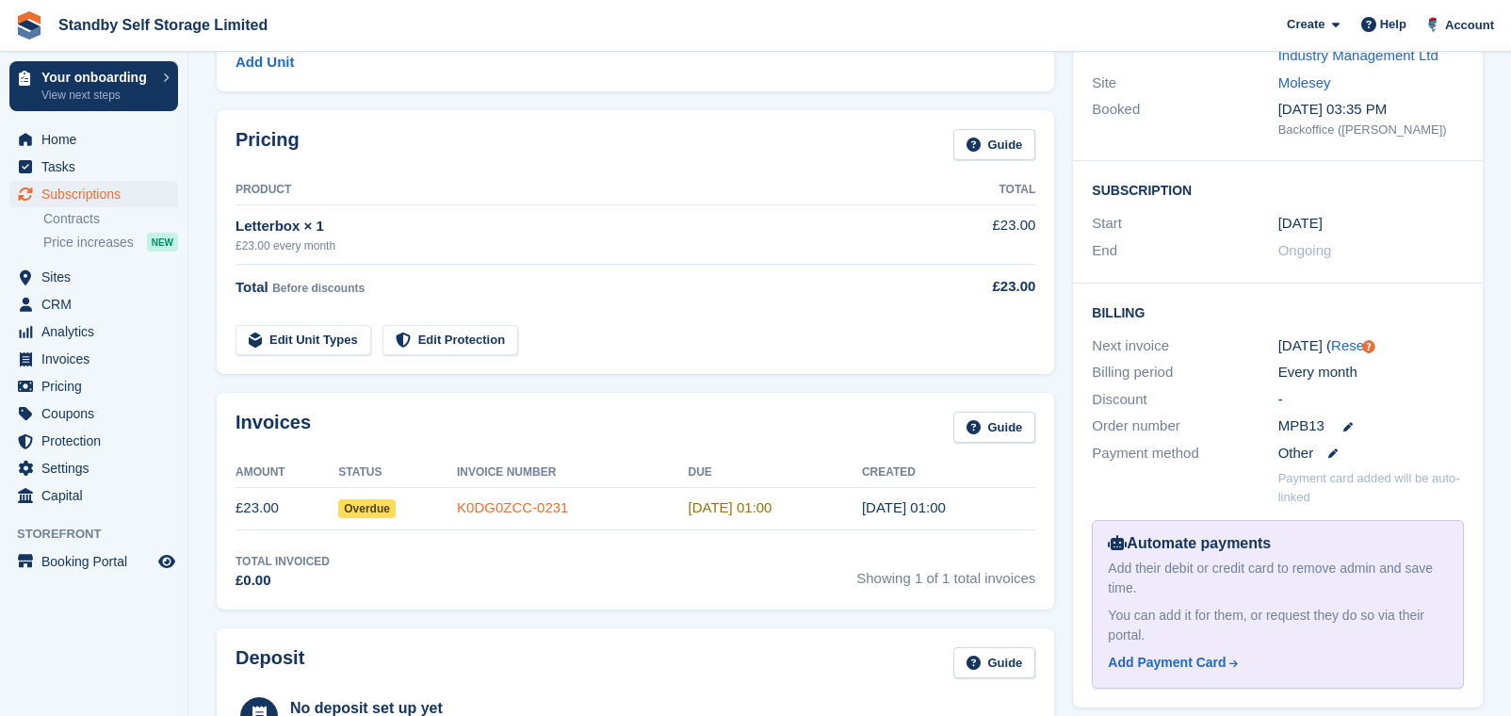
drag, startPoint x: 517, startPoint y: 511, endPoint x: 558, endPoint y: 508, distance: 40.6
click at [517, 511] on link "K0DG0ZCC-0231" at bounding box center [512, 507] width 111 height 16
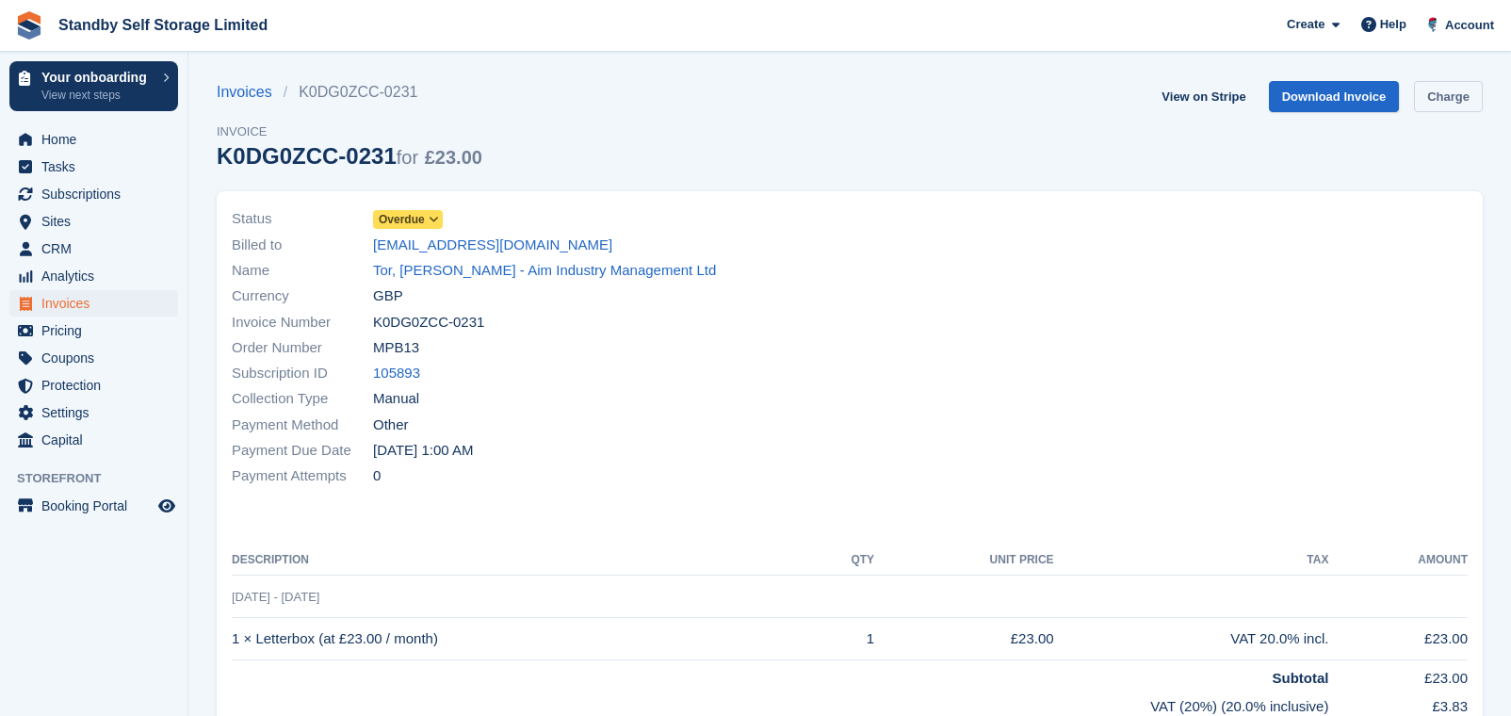
click at [1451, 81] on link "Charge" at bounding box center [1448, 96] width 69 height 31
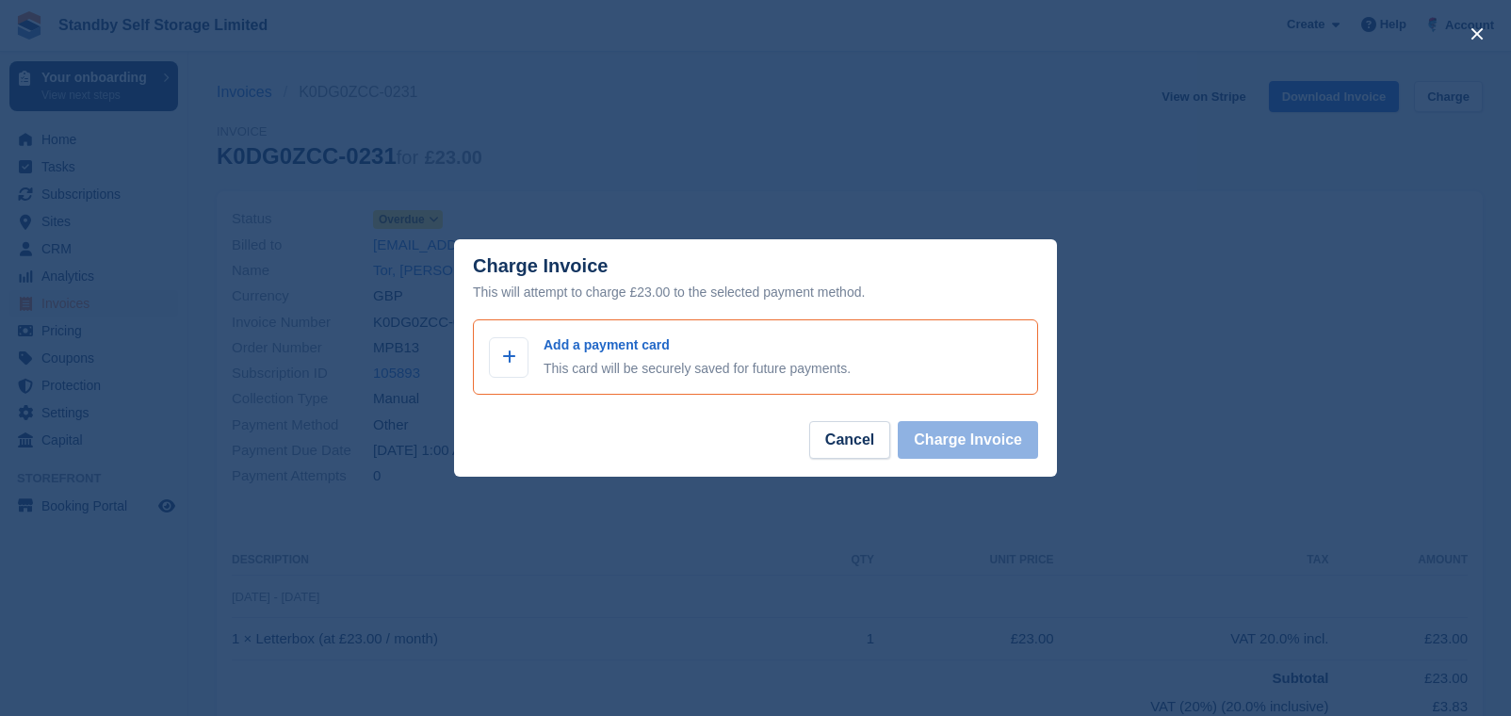
click at [635, 339] on p "Add a payment card" at bounding box center [697, 345] width 307 height 20
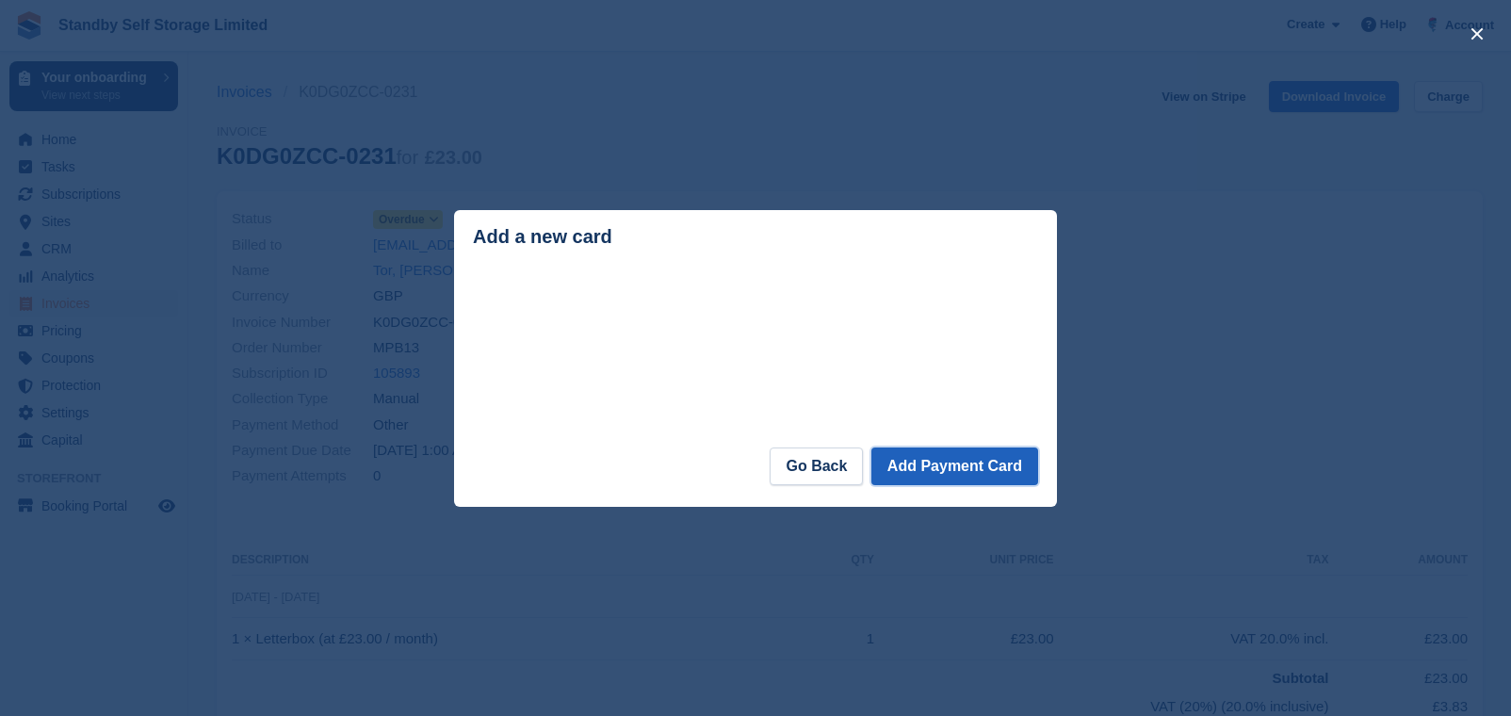
click at [952, 459] on button "Add Payment Card" at bounding box center [955, 467] width 167 height 38
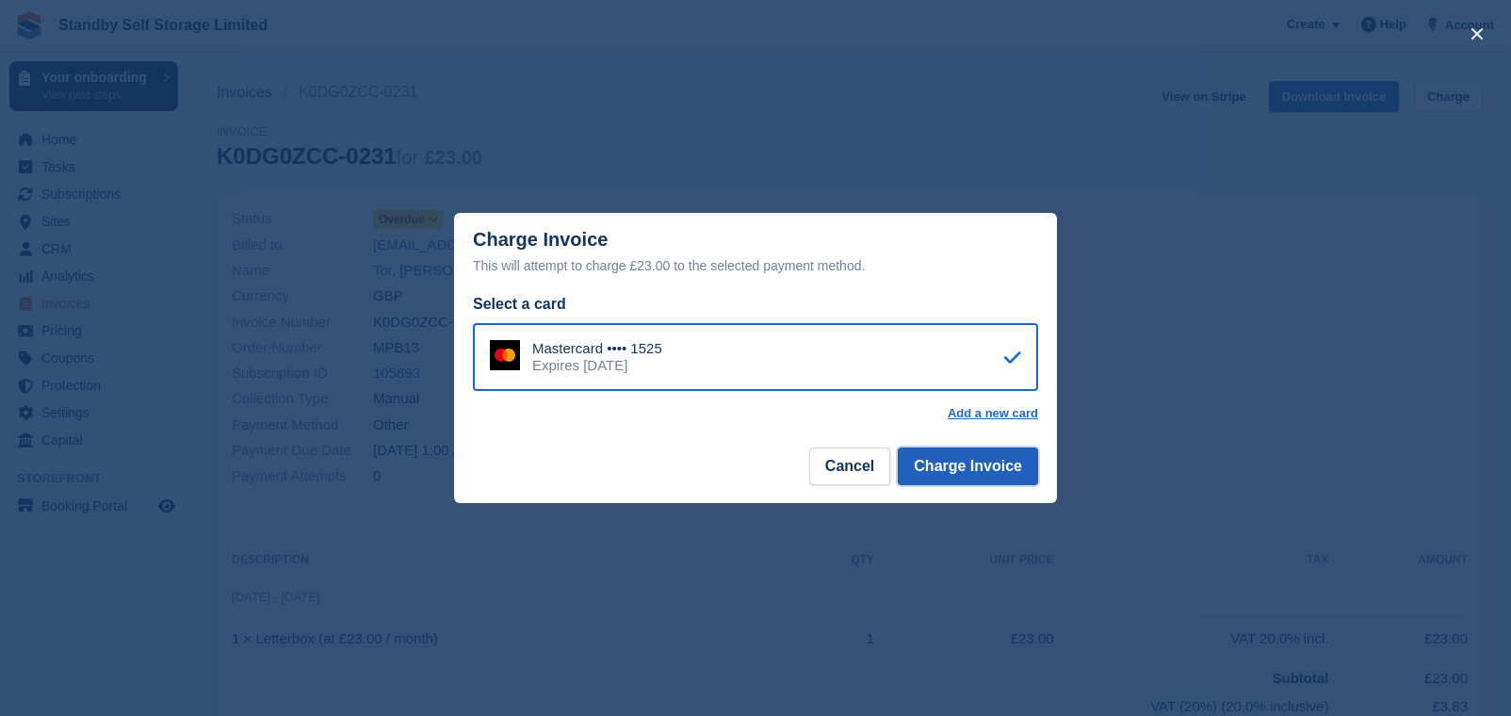
click at [956, 471] on button "Charge Invoice" at bounding box center [968, 467] width 140 height 38
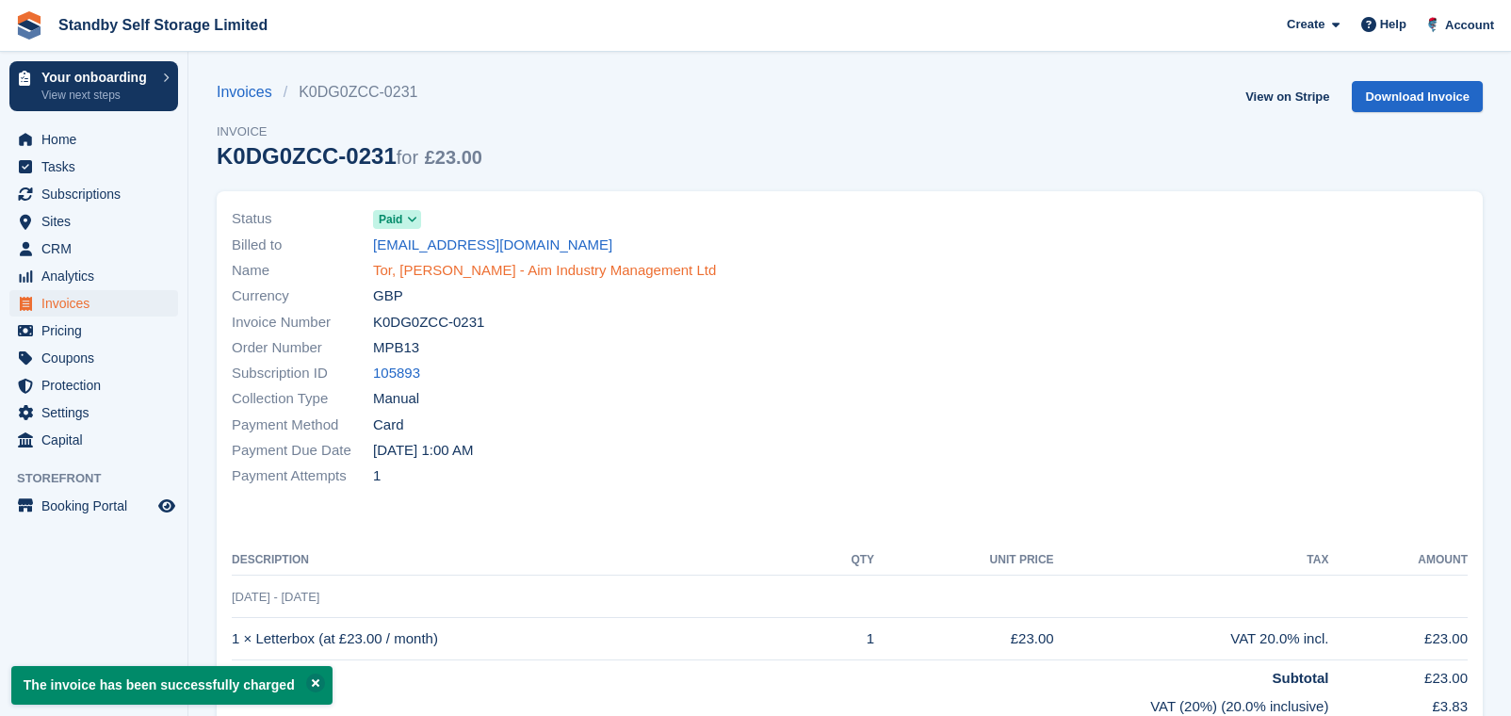
click at [440, 264] on link "Tor, Pennington - Aim Industry Management Ltd" at bounding box center [544, 271] width 343 height 22
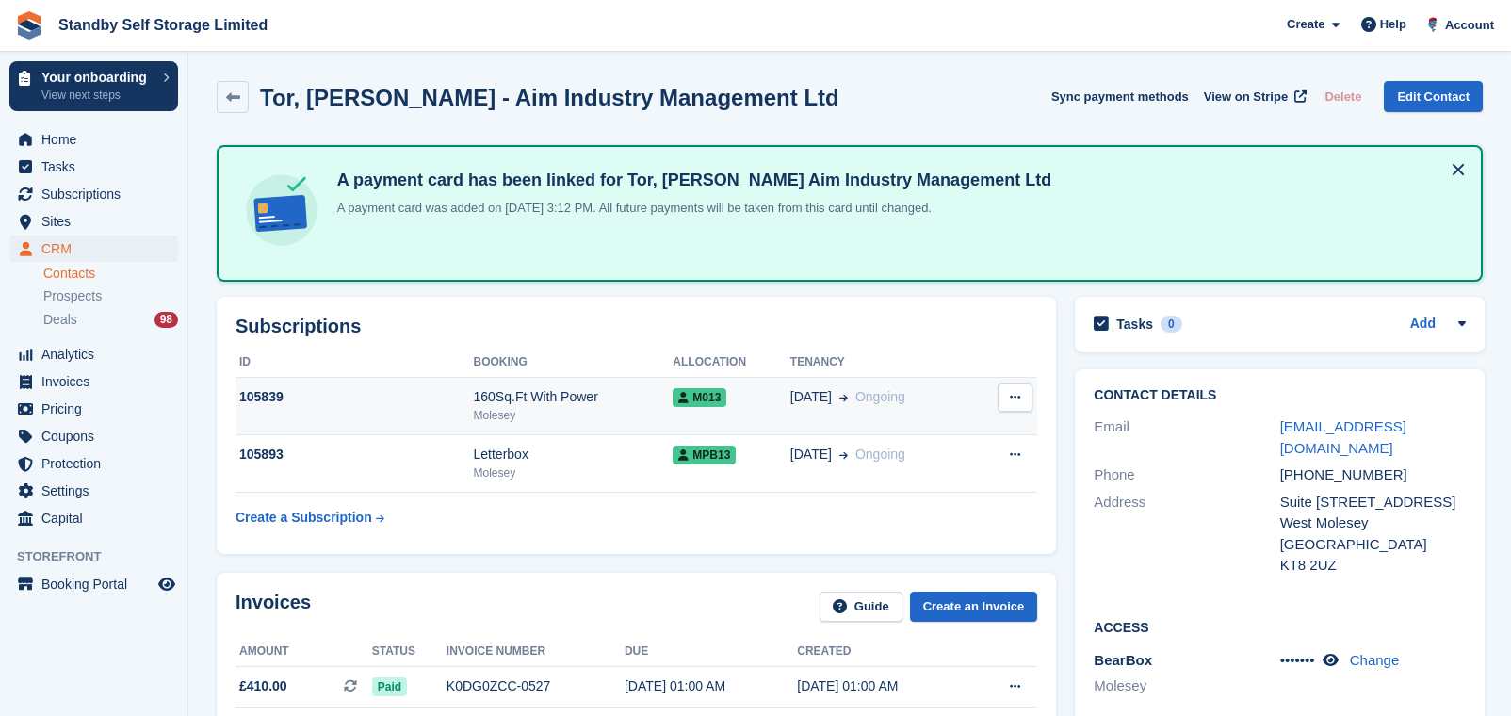
click at [621, 400] on div "160Sq.Ft With Power" at bounding box center [574, 397] width 200 height 20
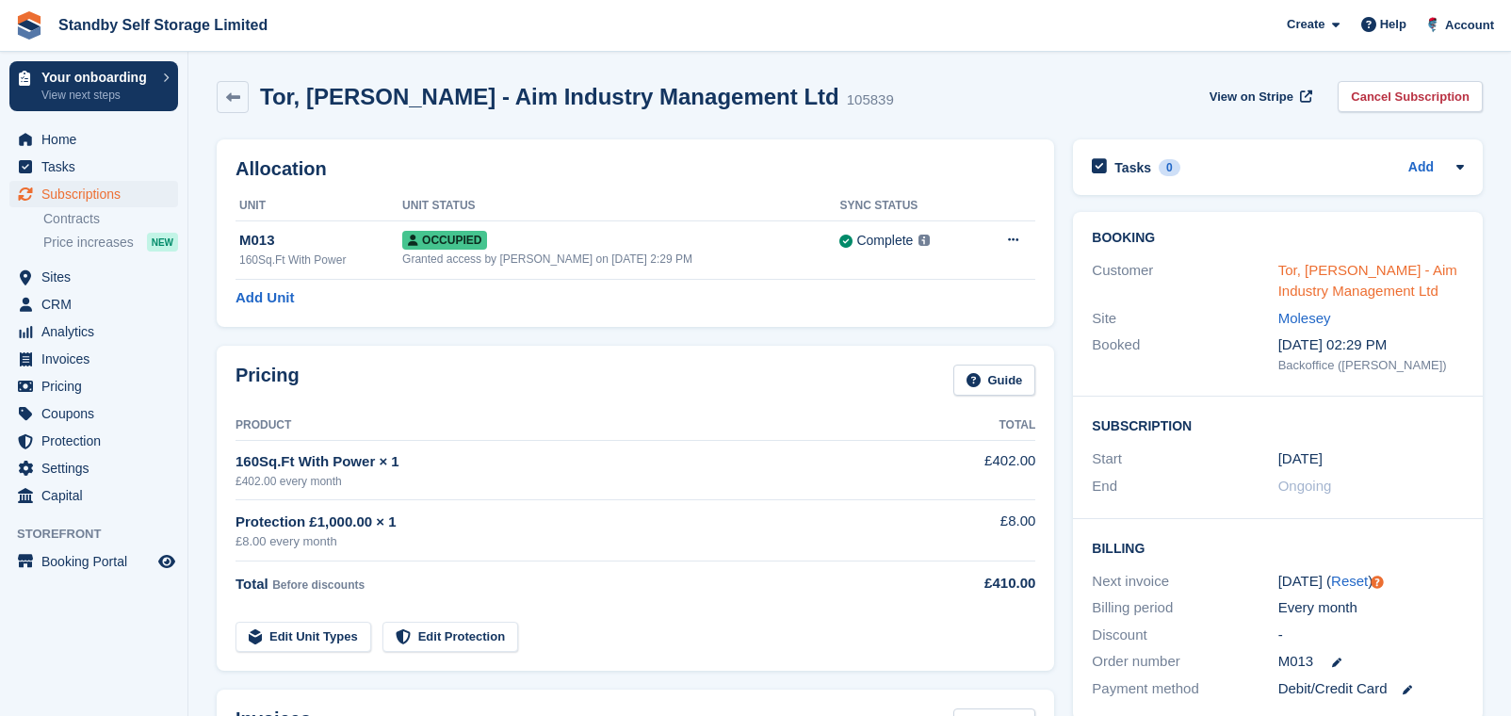
click at [1314, 270] on link "Tor, Pennington - Aim Industry Management Ltd" at bounding box center [1368, 281] width 179 height 38
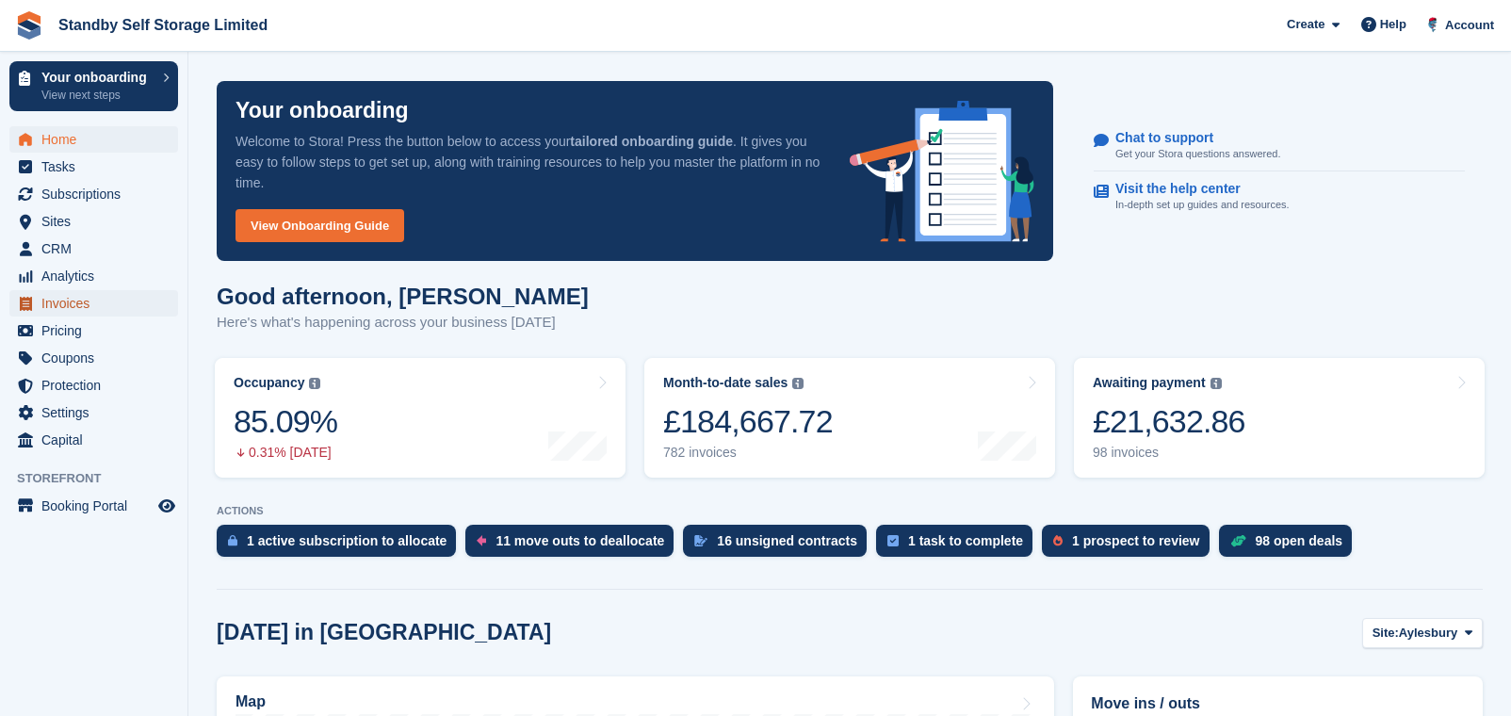
click at [75, 299] on span "Invoices" at bounding box center [97, 303] width 113 height 26
click at [71, 216] on span "Sites" at bounding box center [97, 221] width 113 height 26
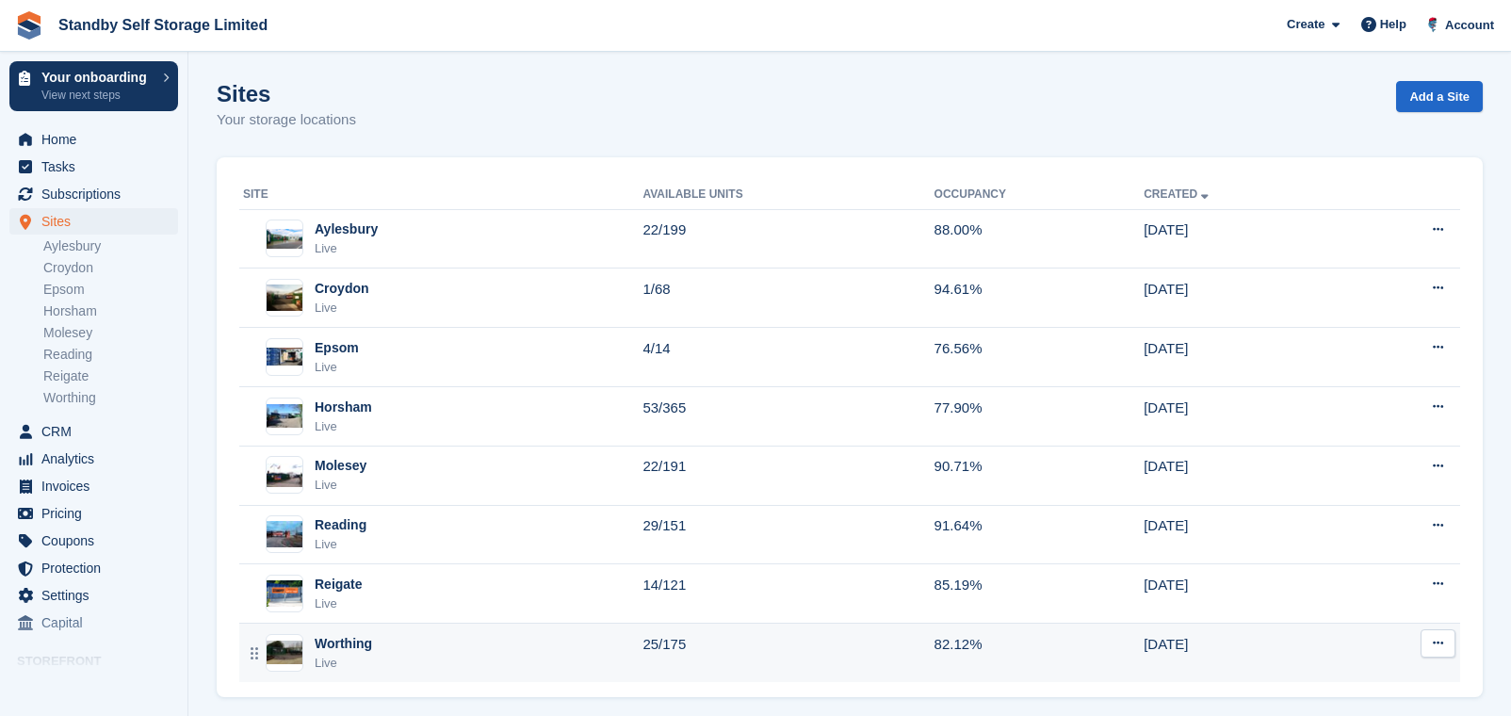
click at [397, 660] on div "Worthing Live" at bounding box center [443, 653] width 400 height 39
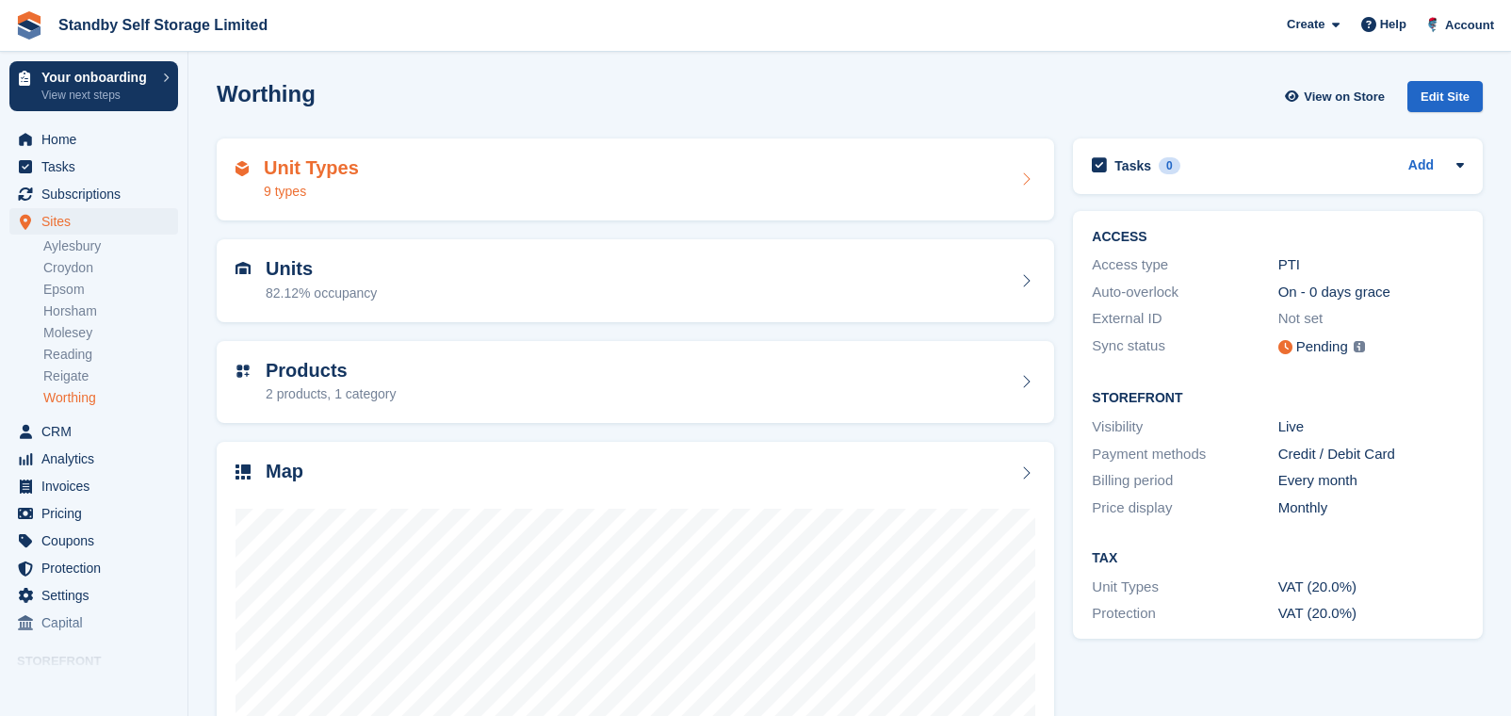
click at [484, 154] on div "Unit Types 9 types" at bounding box center [636, 180] width 838 height 83
